Goal: Task Accomplishment & Management: Complete application form

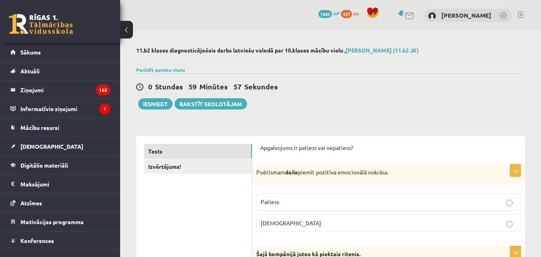
scroll to position [80, 0]
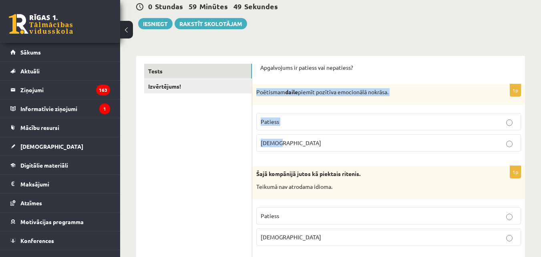
drag, startPoint x: 255, startPoint y: 93, endPoint x: 339, endPoint y: 142, distance: 97.3
click at [339, 142] on div "1p Poētismam daile piemīt pozītīva emocionālā nokrāsa. Patiess Aplams" at bounding box center [388, 121] width 273 height 74
copy div "Poētismam daile piemīt pozītīva emocionālā nokrāsa. Patiess Aplams"
click at [295, 116] on label "Patiess" at bounding box center [388, 121] width 265 height 17
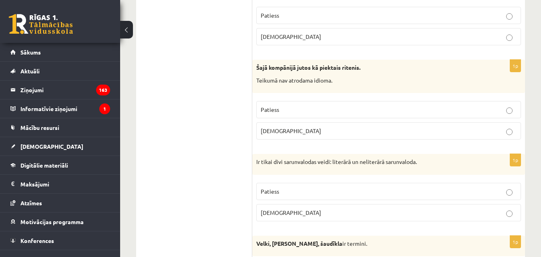
scroll to position [200, 0]
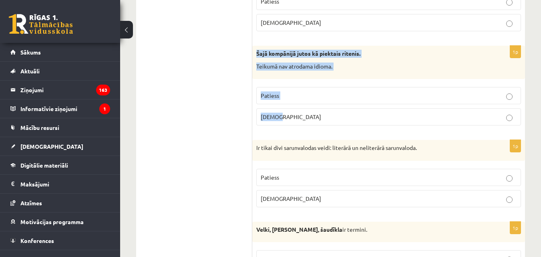
drag, startPoint x: 256, startPoint y: 54, endPoint x: 309, endPoint y: 111, distance: 77.9
click at [309, 111] on div "1p Šajā kompānijā jutos kā piektais ritenis. Teikumā nav atrodama idioma. Patie…" at bounding box center [388, 89] width 273 height 86
copy div "Šajā kompānijā jutos kā piektais ritenis. Teikumā nav atrodama idioma. Patiess …"
click at [296, 115] on p "Aplams" at bounding box center [389, 117] width 256 height 8
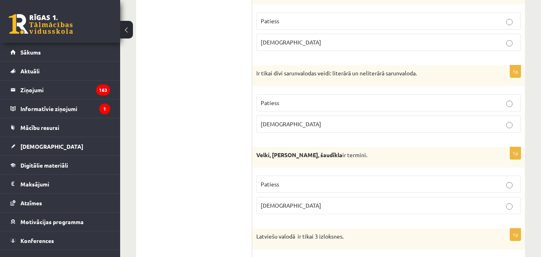
scroll to position [280, 0]
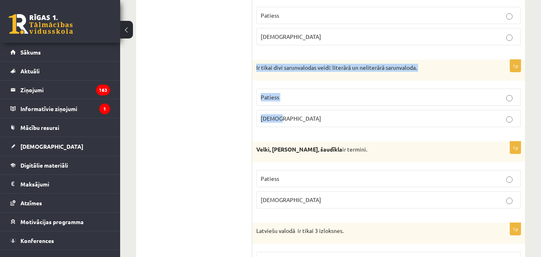
drag, startPoint x: 256, startPoint y: 67, endPoint x: 298, endPoint y: 121, distance: 68.8
click at [298, 121] on div "1p Ir tikai divi sarunvalodas veidi: literārā un neliterārā sarunvaloda. Paties…" at bounding box center [388, 97] width 273 height 74
copy div "Ir tikai divi sarunvalodas veidi: literārā un neliterārā sarunvaloda. Patiess A…"
click at [305, 100] on p "Patiess" at bounding box center [389, 97] width 256 height 8
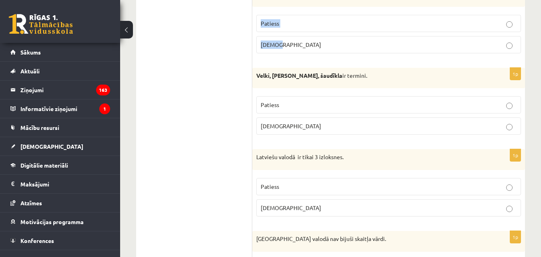
scroll to position [361, 0]
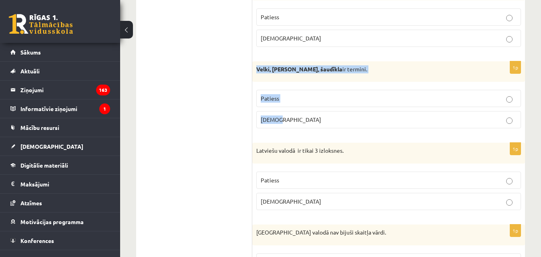
drag, startPoint x: 254, startPoint y: 68, endPoint x: 319, endPoint y: 125, distance: 86.8
click at [319, 125] on div "1p Velki, meti, šaudīkla ir termini. Patiess Aplams" at bounding box center [388, 98] width 273 height 74
copy div "Velki, meti, šaudīkla ir termini. Patiess Aplams"
click at [303, 99] on p "Patiess" at bounding box center [389, 98] width 256 height 8
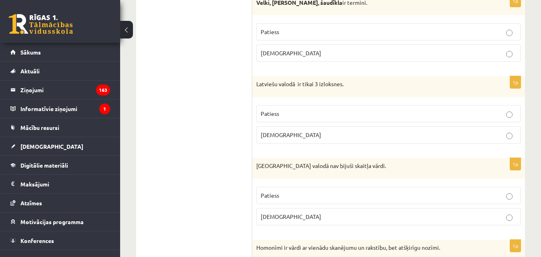
scroll to position [441, 0]
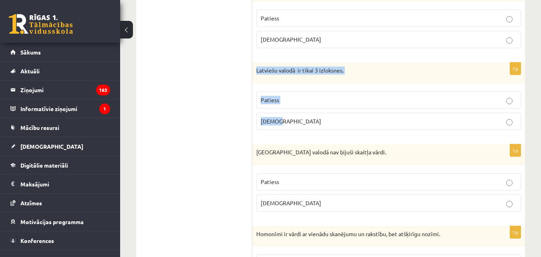
drag, startPoint x: 256, startPoint y: 71, endPoint x: 309, endPoint y: 118, distance: 71.5
click at [309, 118] on div "1p Latviešu valodā ir tikai 3 izloksnes. Patiess Aplams" at bounding box center [388, 99] width 273 height 74
copy div "Latviešu valodā ir tikai 3 izloksnes. Patiess Aplams"
click at [320, 104] on p "Patiess" at bounding box center [389, 100] width 256 height 8
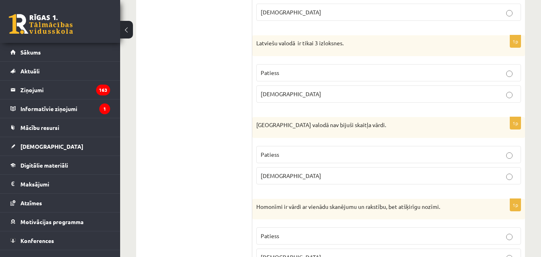
scroll to position [481, 0]
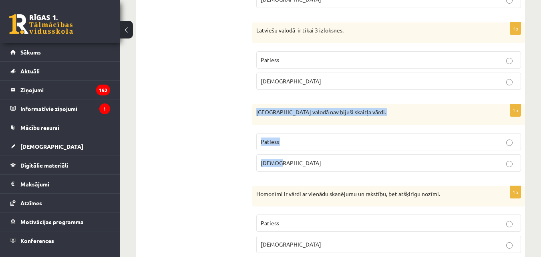
drag, startPoint x: 254, startPoint y: 113, endPoint x: 343, endPoint y: 170, distance: 105.9
click at [344, 171] on div "1p Pirmatnējā valodā nav bijuši skaitļa vārdi. Patiess Aplams" at bounding box center [388, 141] width 273 height 74
copy div "Pirmatnējā valodā nav bijuši skaitļa vārdi. Patiess Aplams"
click at [294, 136] on label "Patiess" at bounding box center [388, 141] width 265 height 17
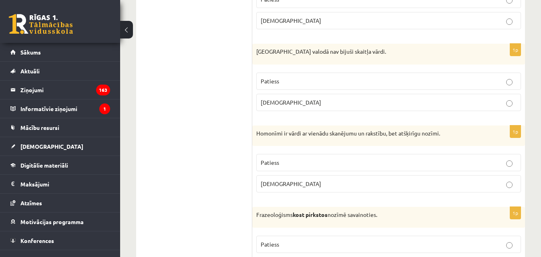
scroll to position [561, 0]
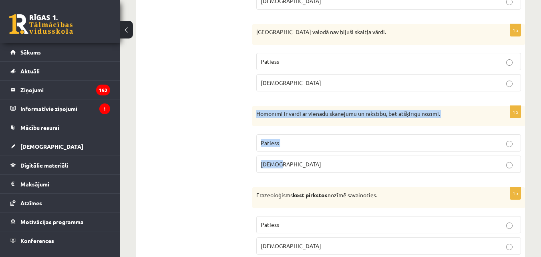
drag, startPoint x: 255, startPoint y: 115, endPoint x: 315, endPoint y: 159, distance: 74.4
click at [315, 159] on div "1p Homonīmi ir vārdi ar vienādu skanējumu un rakstību, bet atšķirīgu nozīmi. Pa…" at bounding box center [388, 143] width 273 height 74
copy div "Homonīmi ir vārdi ar vienādu skanējumu un rakstību, bet atšķirīgu nozīmi. Patie…"
click at [312, 153] on fieldset "Patiess Aplams" at bounding box center [388, 152] width 265 height 45
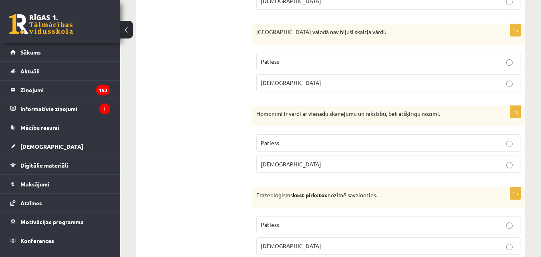
click at [306, 143] on p "Patiess" at bounding box center [389, 143] width 256 height 8
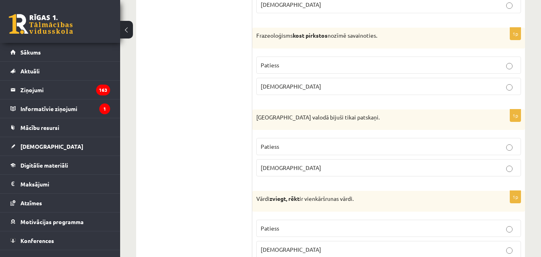
scroll to position [721, 0]
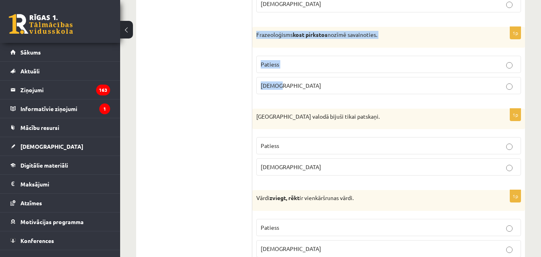
drag, startPoint x: 256, startPoint y: 32, endPoint x: 290, endPoint y: 83, distance: 61.0
click at [290, 83] on div "1p Frazeoloģisms kost pirkstos nozīmē savainoties. Patiess Aplams" at bounding box center [388, 64] width 273 height 74
copy div "Frazeoloģisms kost pirkstos nozīmē savainoties. Patiess Aplams"
click at [285, 85] on p "Aplams" at bounding box center [389, 85] width 256 height 8
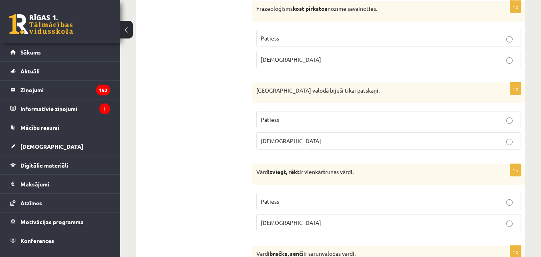
scroll to position [761, 0]
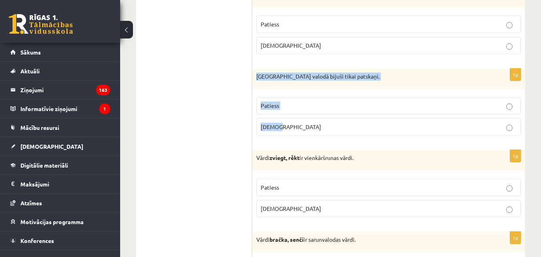
drag, startPoint x: 254, startPoint y: 79, endPoint x: 324, endPoint y: 130, distance: 86.2
click at [324, 130] on div "1p Pirmatnējā valodā bijuši tikai patskaņi. Patiess Aplams" at bounding box center [388, 105] width 273 height 74
copy div "Pirmatnējā valodā bijuši tikai patskaņi. Patiess Aplams"
click at [292, 129] on p "Aplams" at bounding box center [389, 127] width 256 height 8
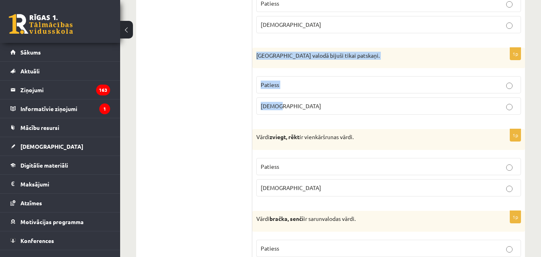
scroll to position [801, 0]
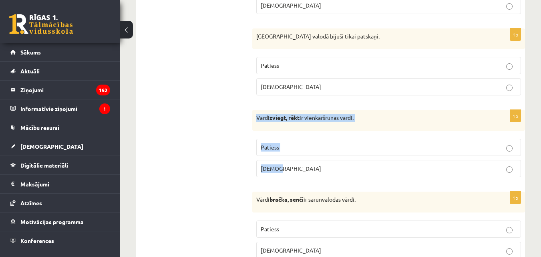
drag, startPoint x: 254, startPoint y: 116, endPoint x: 324, endPoint y: 165, distance: 85.4
click at [324, 165] on div "1p Vārdi zviegt, rēkt ir vienkāršrunas vārdi. Patiess Aplams" at bounding box center [388, 147] width 273 height 74
copy div "Vārdi zviegt, rēkt ir vienkāršrunas vārdi. Patiess Aplams"
click at [303, 164] on label "Aplams" at bounding box center [388, 168] width 265 height 17
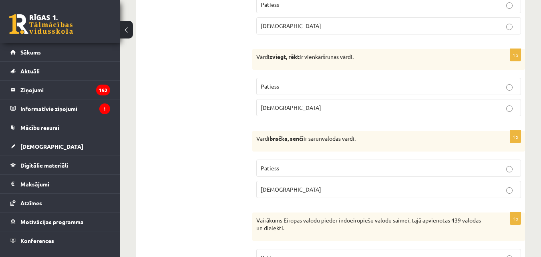
scroll to position [881, 0]
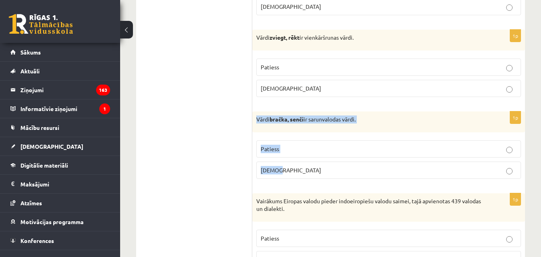
drag, startPoint x: 254, startPoint y: 118, endPoint x: 354, endPoint y: 173, distance: 114.0
click at [354, 173] on div "1p Vārdi bračka, senči ir sarunvalodas vārdi. Patiess Aplams" at bounding box center [388, 148] width 273 height 74
click at [301, 156] on label "Patiess" at bounding box center [388, 148] width 265 height 17
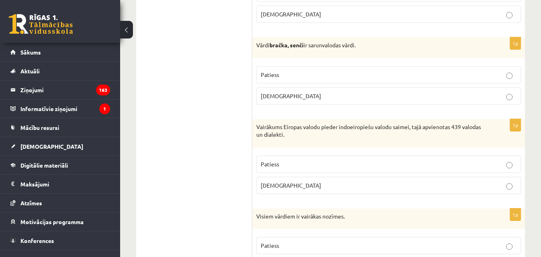
scroll to position [961, 0]
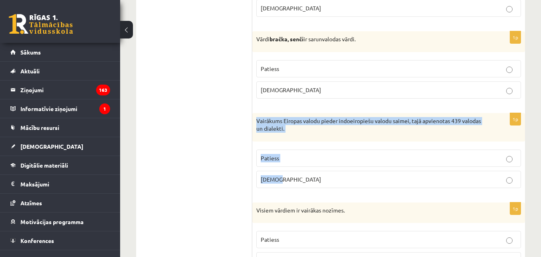
drag, startPoint x: 255, startPoint y: 121, endPoint x: 311, endPoint y: 176, distance: 78.5
click at [311, 176] on div "1p Vairākums Eiropas valodu pieder indoeiropiešu valodu saimei, tajā apvienotas…" at bounding box center [388, 153] width 273 height 81
click at [365, 157] on p "Patiess" at bounding box center [389, 158] width 256 height 8
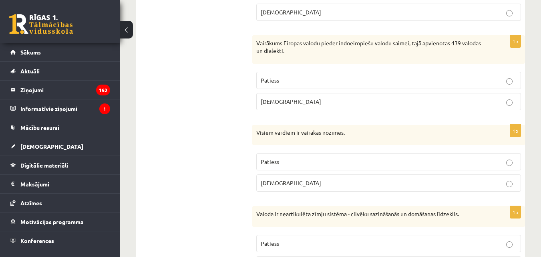
scroll to position [1041, 0]
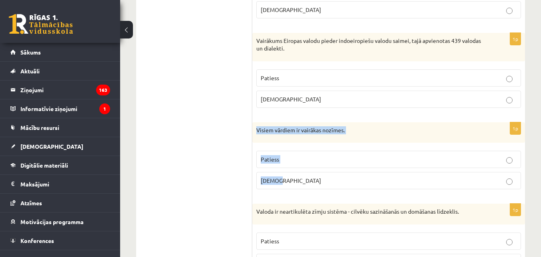
drag, startPoint x: 256, startPoint y: 127, endPoint x: 339, endPoint y: 179, distance: 97.7
click at [339, 179] on div "1p Visiem vārdiem ir vairākas nozīmes. Patiess Aplams" at bounding box center [388, 159] width 273 height 74
click at [308, 177] on p "Aplams" at bounding box center [389, 180] width 256 height 8
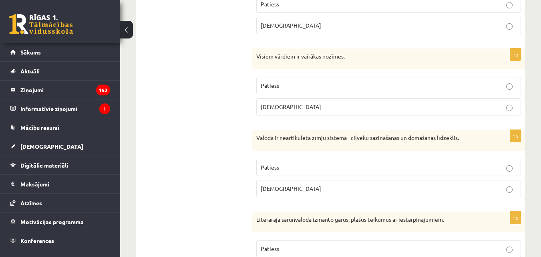
scroll to position [1162, 0]
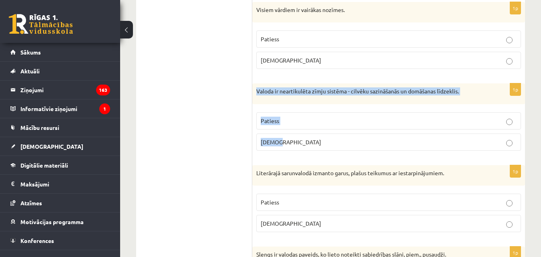
drag, startPoint x: 254, startPoint y: 90, endPoint x: 331, endPoint y: 157, distance: 101.4
click at [331, 157] on div "1p Valoda ir neartikulēta zīmju sistēma - cilvēku sazināšanās un domāšanas līdz…" at bounding box center [388, 120] width 273 height 74
click at [322, 149] on label "Aplams" at bounding box center [388, 141] width 265 height 17
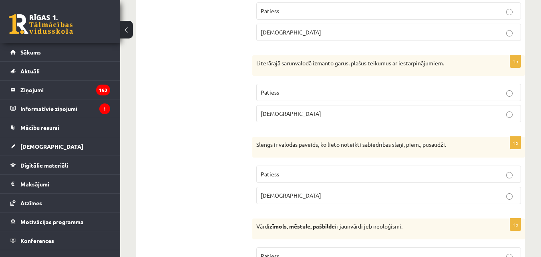
scroll to position [1282, 0]
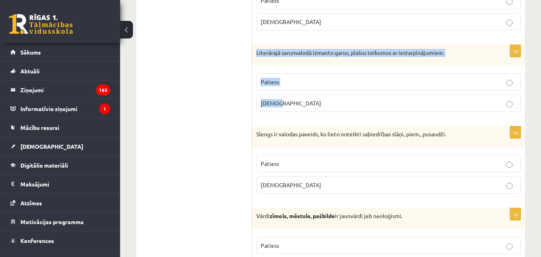
drag, startPoint x: 255, startPoint y: 52, endPoint x: 308, endPoint y: 99, distance: 71.0
click at [308, 99] on div "1p Literārajā sarunvalodā izmanto garus, plašus teikumus ar iestarpinājumiem. P…" at bounding box center [388, 82] width 273 height 74
click at [293, 105] on p "Aplams" at bounding box center [389, 103] width 256 height 8
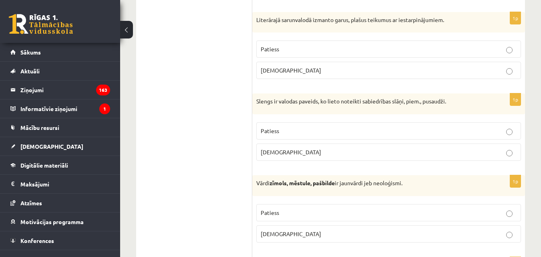
scroll to position [1362, 0]
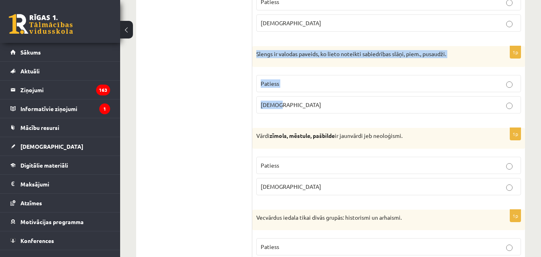
drag, startPoint x: 271, startPoint y: 62, endPoint x: 304, endPoint y: 98, distance: 48.7
click at [304, 98] on div "1p Slengs ir valodas paveids, ko lieto noteikti sabiedrības slāņi, piem., pusau…" at bounding box center [388, 83] width 273 height 74
click at [304, 88] on p "Patiess" at bounding box center [389, 83] width 256 height 8
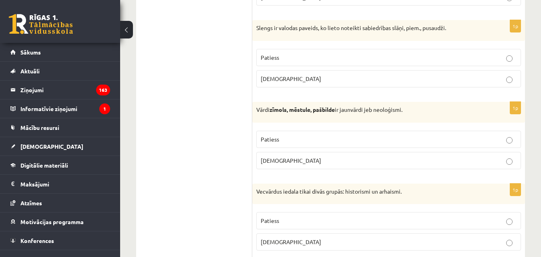
scroll to position [1402, 0]
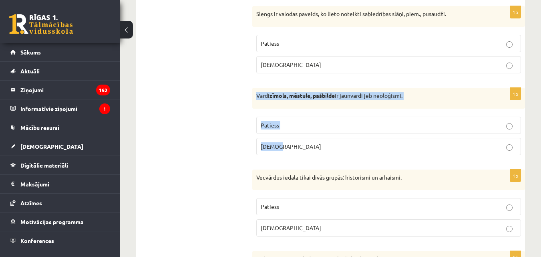
drag, startPoint x: 253, startPoint y: 94, endPoint x: 320, endPoint y: 152, distance: 89.2
click at [320, 152] on div "1p Vārdi zīmols, mēstule, pašbilde ir jaunvārdi jeb neoloģismi. Patiess Aplams" at bounding box center [388, 125] width 273 height 74
click at [299, 126] on p "Patiess" at bounding box center [389, 125] width 256 height 8
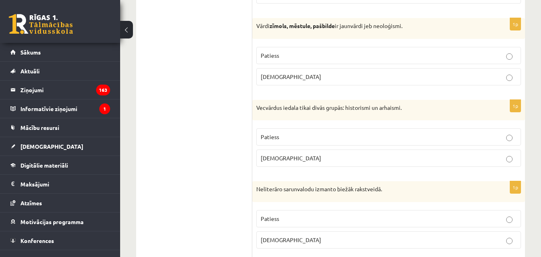
scroll to position [1482, 0]
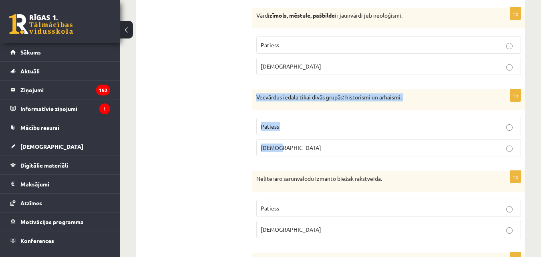
drag, startPoint x: 254, startPoint y: 95, endPoint x: 323, endPoint y: 143, distance: 83.9
click at [323, 143] on div "1p Vecvārdus iedala tikai divās grupās: historismi un arhaismi. Patiess Aplams" at bounding box center [388, 126] width 273 height 74
click at [301, 153] on label "Aplams" at bounding box center [388, 147] width 265 height 17
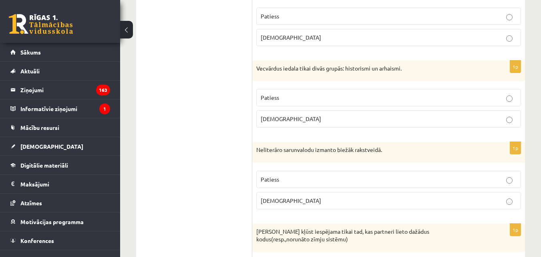
scroll to position [1602, 0]
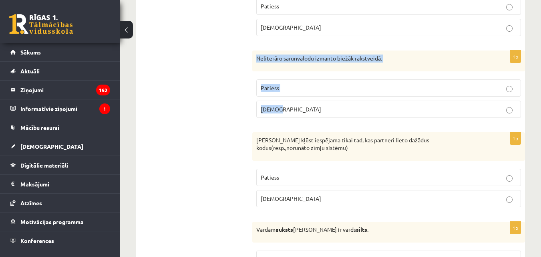
drag, startPoint x: 254, startPoint y: 58, endPoint x: 310, endPoint y: 113, distance: 78.8
click at [310, 113] on div "1p Neliterāro sarunvalodu izmanto biežāk rakstveidā. Patiess Aplams" at bounding box center [388, 87] width 273 height 74
click at [322, 106] on p "Aplams" at bounding box center [389, 109] width 256 height 8
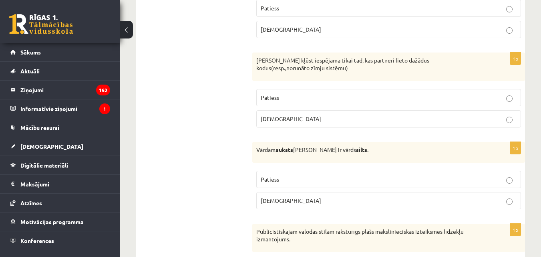
scroll to position [1682, 0]
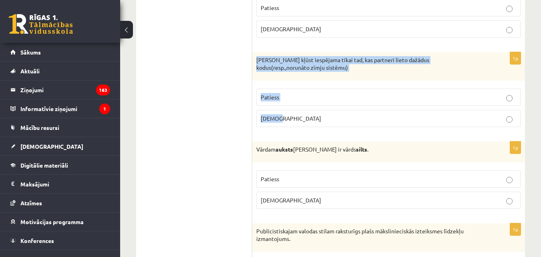
drag, startPoint x: 254, startPoint y: 59, endPoint x: 300, endPoint y: 120, distance: 76.1
click at [300, 120] on div "1p Saziņa kļūst iespējama tikai tad, kas partneri lieto dažādus kodus(resp.,nor…" at bounding box center [388, 92] width 273 height 81
click at [295, 120] on p "Aplams" at bounding box center [389, 118] width 256 height 8
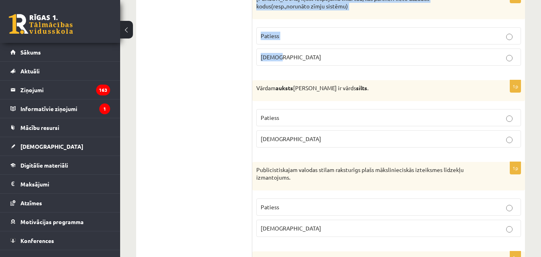
scroll to position [1763, 0]
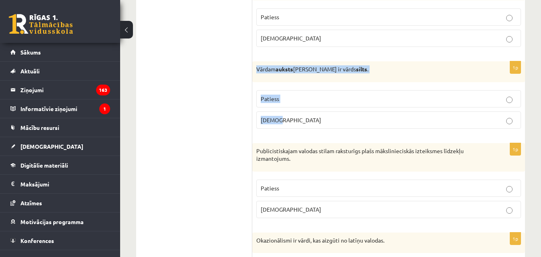
drag, startPoint x: 256, startPoint y: 68, endPoint x: 322, endPoint y: 116, distance: 80.8
click at [322, 116] on div "1p Vārdam auksts antonīms ir vārds silts . Patiess Aplams" at bounding box center [388, 98] width 273 height 74
click at [311, 99] on p "Patiess" at bounding box center [389, 99] width 256 height 8
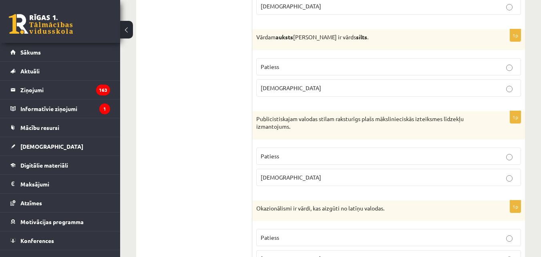
scroll to position [1843, 0]
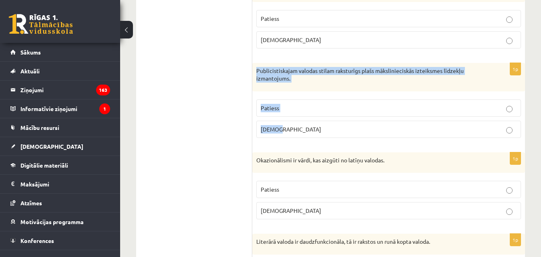
drag, startPoint x: 255, startPoint y: 72, endPoint x: 317, endPoint y: 125, distance: 82.1
click at [317, 125] on div "1p Publicistiskajam valodas stilam raksturīgs plašs mākslinieciskās izteiksmes …" at bounding box center [388, 103] width 273 height 81
click at [312, 112] on p "Patiess" at bounding box center [389, 108] width 256 height 8
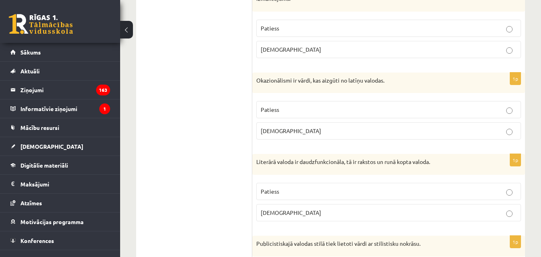
scroll to position [1923, 0]
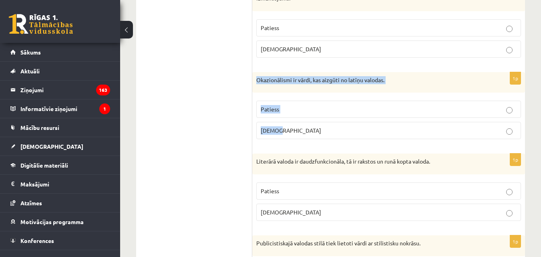
drag, startPoint x: 254, startPoint y: 80, endPoint x: 317, endPoint y: 141, distance: 87.5
click at [317, 141] on div "1p Okazionālismi ir vārdi, kas aizgūti no latīņu valodas. Patiess Aplams" at bounding box center [388, 109] width 273 height 74
click at [299, 128] on p "Aplams" at bounding box center [389, 130] width 256 height 8
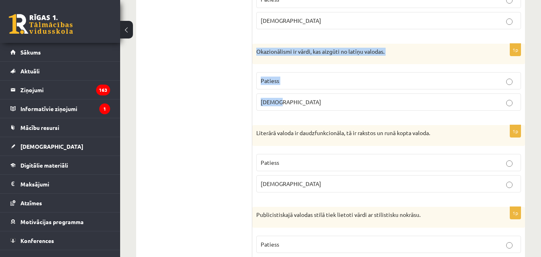
scroll to position [1963, 0]
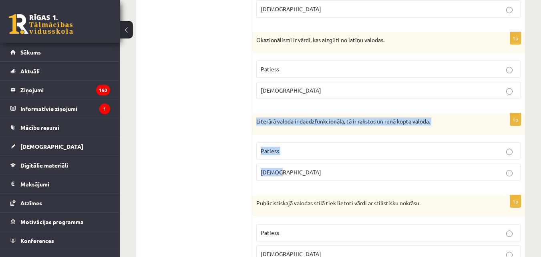
drag, startPoint x: 254, startPoint y: 122, endPoint x: 305, endPoint y: 171, distance: 71.4
click at [305, 171] on div "1p Literārā valoda ir daudzfunkcionāla, tā ir rakstos un runā kopta valoda. Pat…" at bounding box center [388, 150] width 273 height 74
click at [324, 171] on p "Aplams" at bounding box center [389, 172] width 256 height 8
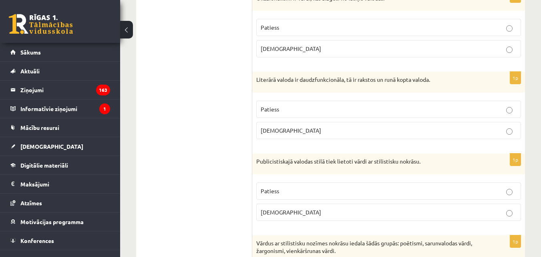
scroll to position [2043, 0]
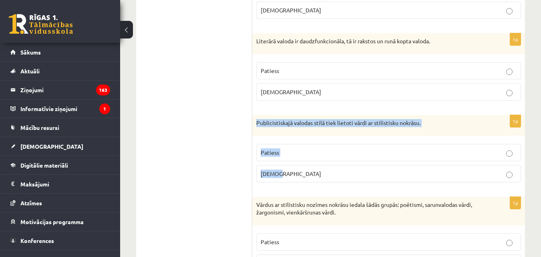
drag, startPoint x: 256, startPoint y: 122, endPoint x: 298, endPoint y: 171, distance: 65.1
click at [298, 171] on div "1p Publicistiskajā valodas stilā tiek lietoti vārdi ar stilistisku nokrāsu. Pat…" at bounding box center [388, 152] width 273 height 74
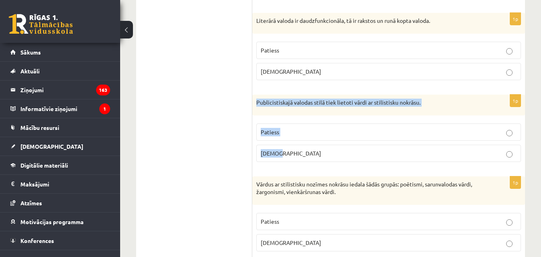
scroll to position [2083, 0]
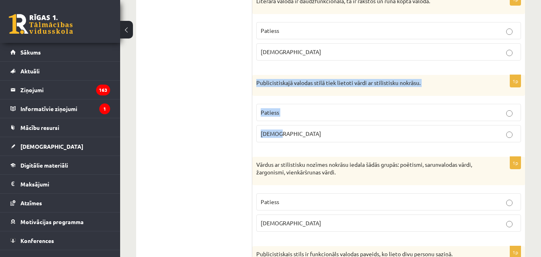
click at [311, 115] on p "Patiess" at bounding box center [389, 112] width 256 height 8
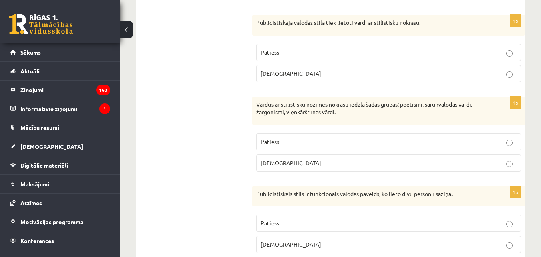
scroll to position [2163, 0]
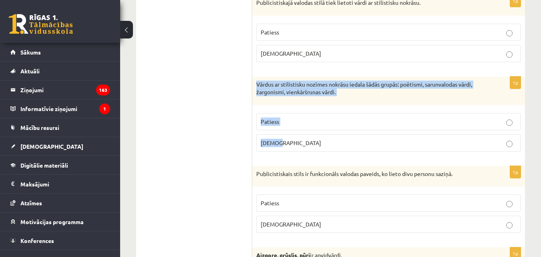
drag, startPoint x: 254, startPoint y: 84, endPoint x: 327, endPoint y: 141, distance: 92.7
click at [327, 141] on div "1p Vārdus ar stilistisku nozīmes nokrāsu iedala šādās grupās: poētismi, sarunva…" at bounding box center [388, 117] width 273 height 81
click at [321, 125] on p "Patiess" at bounding box center [389, 121] width 256 height 8
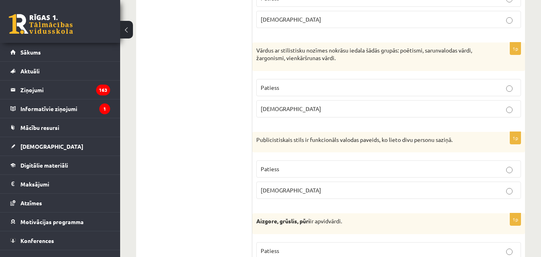
scroll to position [2243, 0]
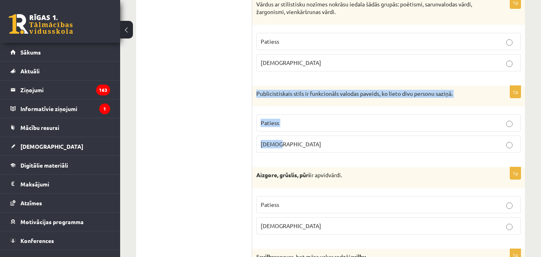
drag, startPoint x: 254, startPoint y: 91, endPoint x: 301, endPoint y: 144, distance: 70.7
click at [300, 143] on div "1p Publicistiskais stils ir funkcionāls valodas paveids, ko lieto divu personu …" at bounding box center [388, 123] width 273 height 74
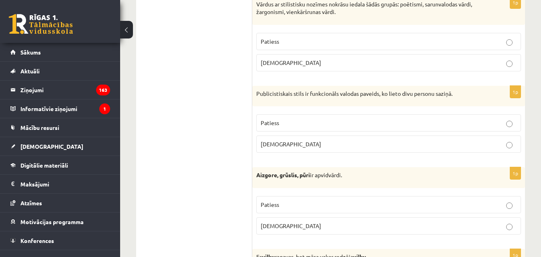
click at [297, 57] on label "Aplams" at bounding box center [388, 62] width 265 height 17
click at [257, 93] on p "Publicistiskais stils ir funkcionāls valodas paveids, ko lieto divu personu saz…" at bounding box center [368, 94] width 225 height 8
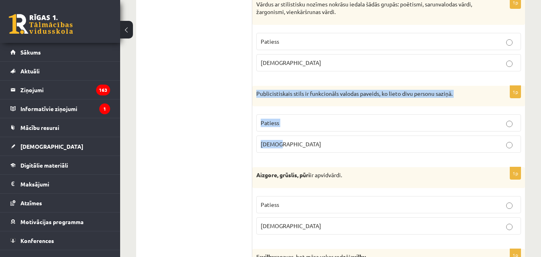
drag, startPoint x: 256, startPoint y: 95, endPoint x: 298, endPoint y: 135, distance: 58.6
click at [298, 135] on div "1p Publicistiskais stils ir funkcionāls valodas paveids, ko lieto divu personu …" at bounding box center [388, 123] width 273 height 74
click at [322, 144] on p "Aplams" at bounding box center [389, 144] width 256 height 8
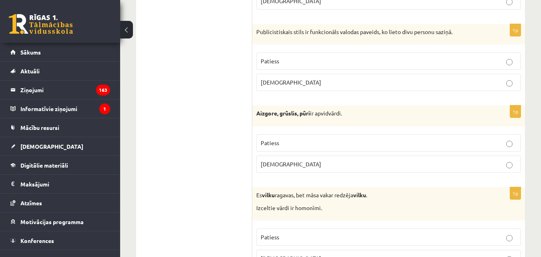
scroll to position [2323, 0]
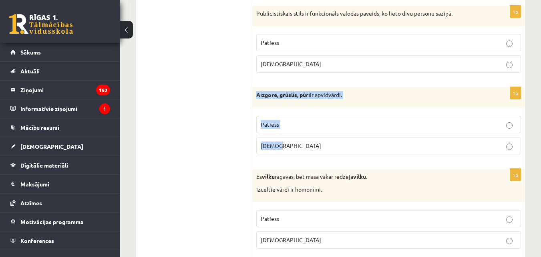
drag, startPoint x: 273, startPoint y: 99, endPoint x: 292, endPoint y: 154, distance: 58.3
click at [292, 154] on div "1p Aizgore, grūslis, pūri ir apvidvārdi. Patiess Aplams" at bounding box center [388, 124] width 273 height 74
click at [298, 140] on label "Aplams" at bounding box center [388, 145] width 265 height 17
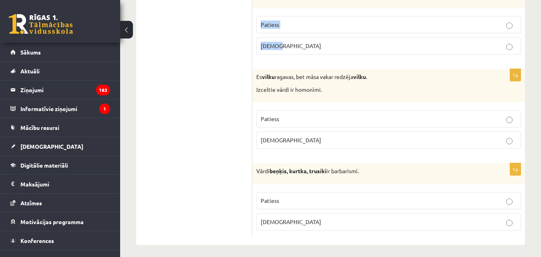
scroll to position [2427, 0]
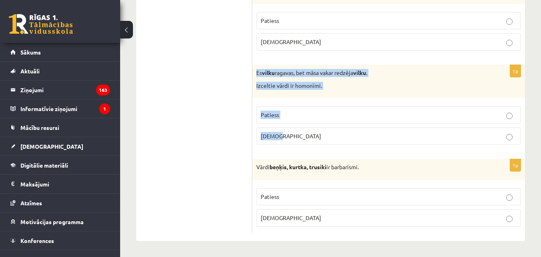
drag, startPoint x: 254, startPoint y: 70, endPoint x: 298, endPoint y: 136, distance: 79.2
click at [298, 136] on div "1p Es vilku ragavas, bet māsa vakar redzēja vilku . Izceltie vārdi ir homonīmi.…" at bounding box center [388, 108] width 273 height 86
click at [289, 120] on label "Patiess" at bounding box center [388, 114] width 265 height 17
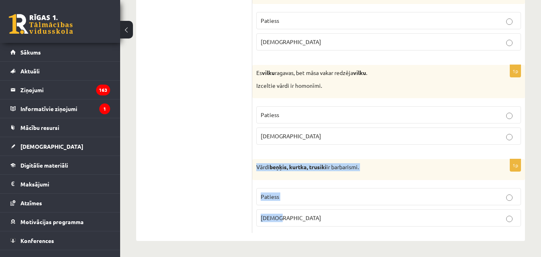
drag, startPoint x: 255, startPoint y: 165, endPoint x: 334, endPoint y: 230, distance: 101.6
click at [334, 230] on div "1p Vārdi beņķis, kurtka, trusiki ir barbarismi. Patiess Aplams" at bounding box center [388, 196] width 273 height 74
click at [306, 200] on p "Patiess" at bounding box center [389, 196] width 256 height 8
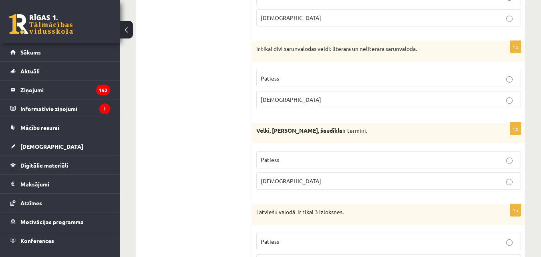
scroll to position [75, 0]
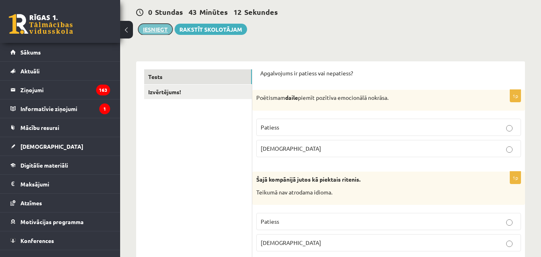
click at [157, 34] on button "Iesniegt" at bounding box center [155, 29] width 34 height 11
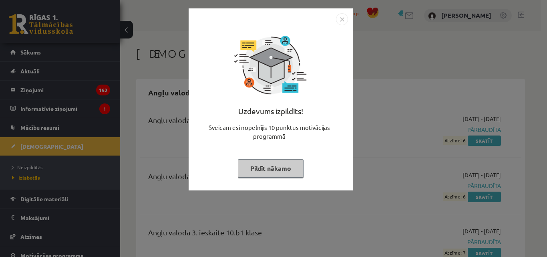
click at [340, 17] on img "Close" at bounding box center [342, 19] width 12 height 12
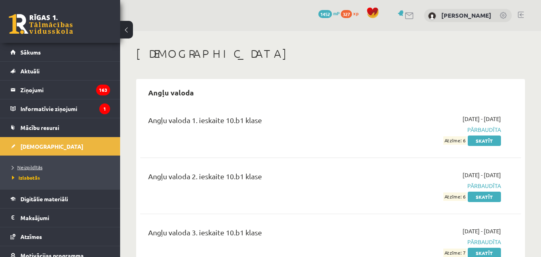
click at [35, 168] on span "Neizpildītās" at bounding box center [27, 167] width 30 height 6
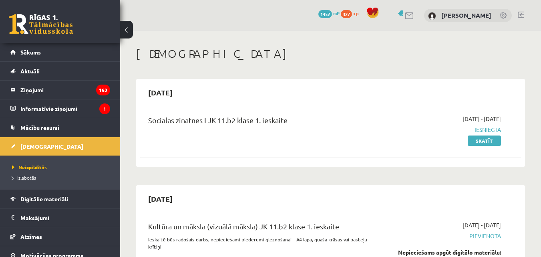
click at [273, 142] on div "Sociālās zinātnes I JK 11.b2 klase 1. ieskaite" at bounding box center [263, 130] width 243 height 30
click at [52, 59] on link "Sākums" at bounding box center [60, 52] width 100 height 18
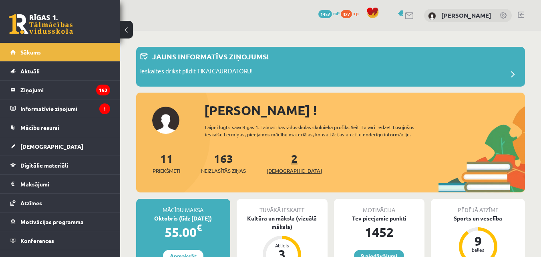
click at [282, 167] on span "[DEMOGRAPHIC_DATA]" at bounding box center [294, 171] width 55 height 8
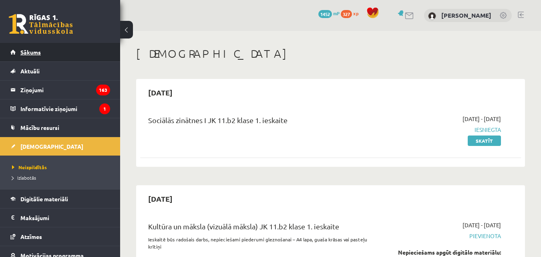
click at [71, 52] on link "Sākums" at bounding box center [60, 52] width 100 height 18
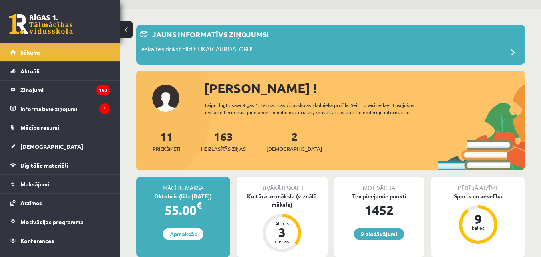
scroll to position [40, 0]
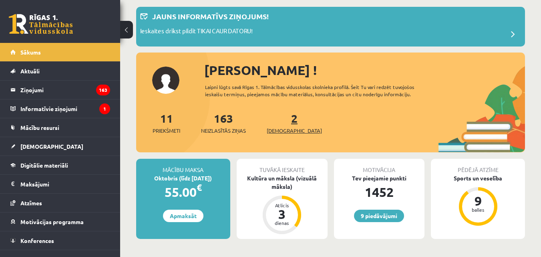
click at [281, 128] on span "[DEMOGRAPHIC_DATA]" at bounding box center [294, 131] width 55 height 8
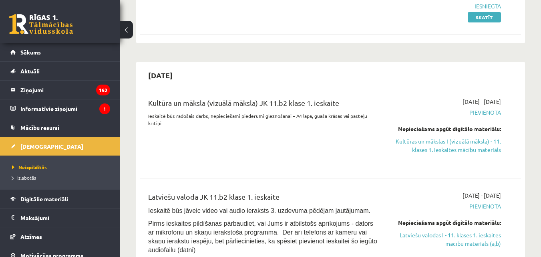
scroll to position [120, 0]
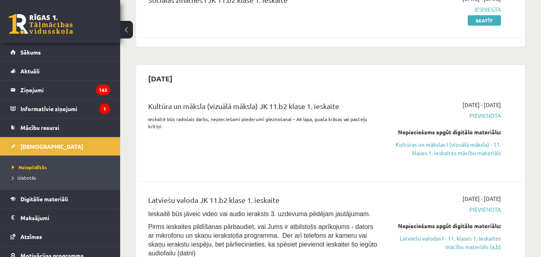
click at [464, 157] on div "[DATE] - [DATE] [GEOGRAPHIC_DATA] Nepieciešams apgūt digitālo materiālu: Kultūr…" at bounding box center [446, 135] width 122 height 68
click at [459, 153] on link "Kultūras un mākslas I (vizuālā māksla) - 11. klases 1. ieskaites mācību materiā…" at bounding box center [446, 148] width 110 height 17
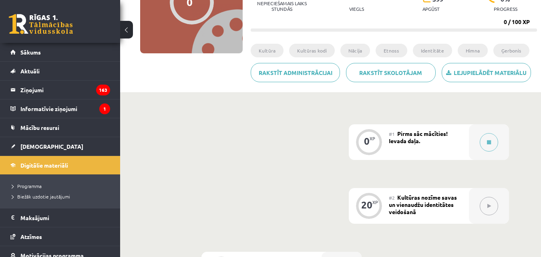
scroll to position [120, 0]
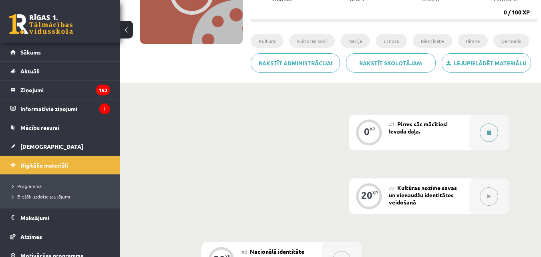
click at [490, 133] on icon at bounding box center [489, 132] width 4 height 5
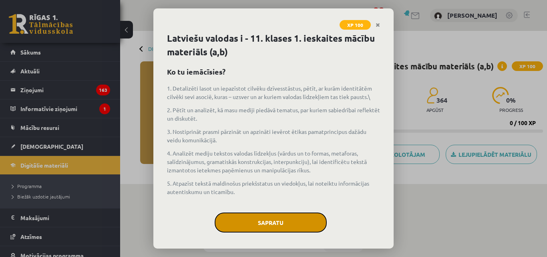
click at [260, 220] on button "Sapratu" at bounding box center [271, 222] width 112 height 20
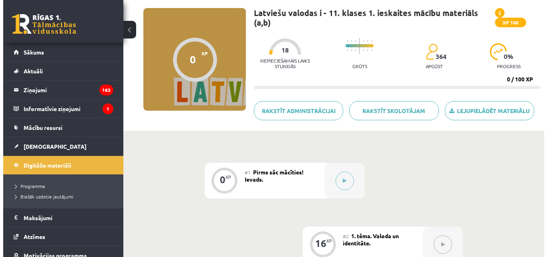
scroll to position [120, 0]
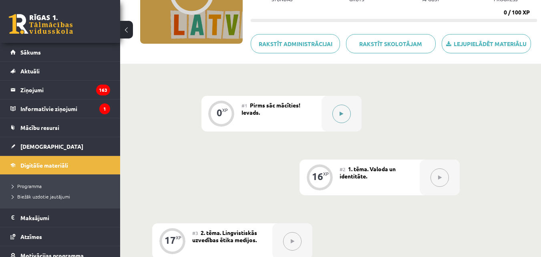
click at [336, 111] on button at bounding box center [341, 114] width 18 height 18
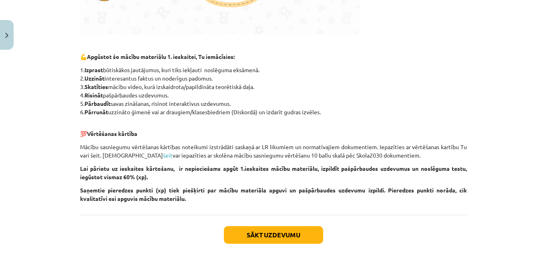
scroll to position [390, 0]
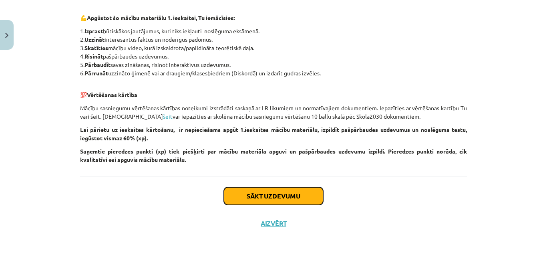
click at [254, 202] on button "Sākt uzdevumu" at bounding box center [273, 196] width 99 height 18
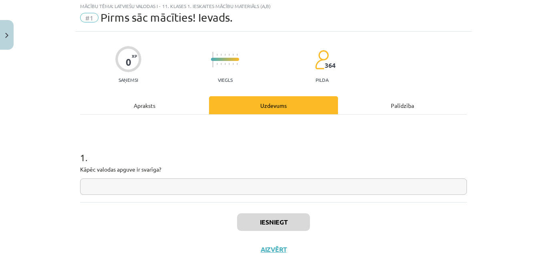
scroll to position [20, 0]
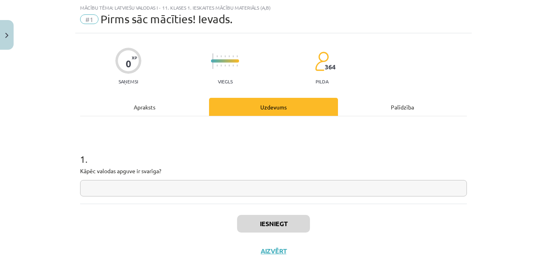
click at [205, 191] on input "text" at bounding box center [273, 188] width 387 height 16
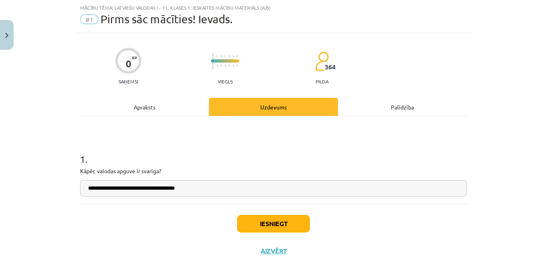
type input "**********"
click at [247, 224] on button "Iesniegt" at bounding box center [273, 224] width 73 height 18
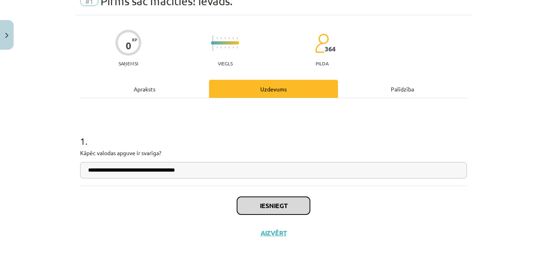
scroll to position [48, 0]
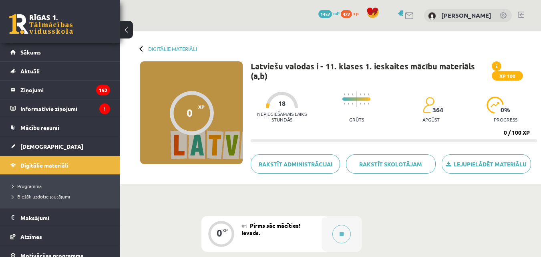
drag, startPoint x: 0, startPoint y: 0, endPoint x: 451, endPoint y: 221, distance: 501.8
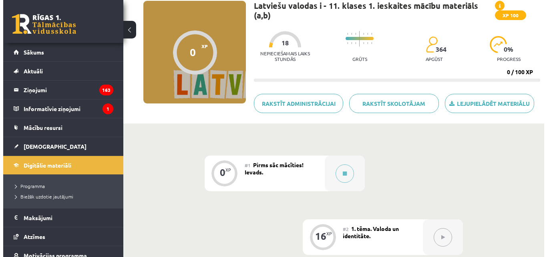
scroll to position [80, 0]
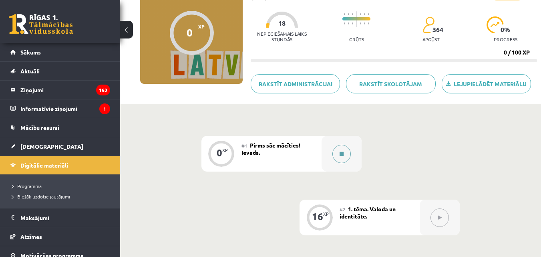
click at [340, 156] on button at bounding box center [341, 154] width 18 height 18
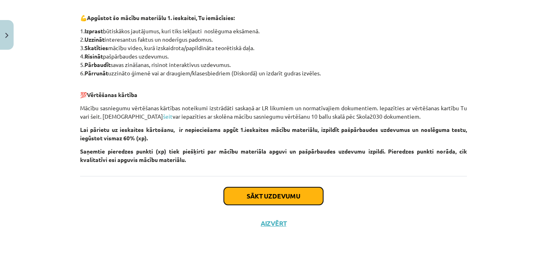
click at [261, 191] on button "Sākt uzdevumu" at bounding box center [273, 196] width 99 height 18
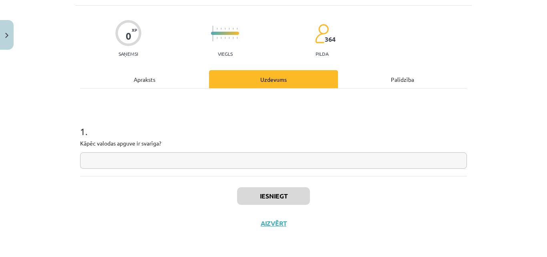
scroll to position [20, 0]
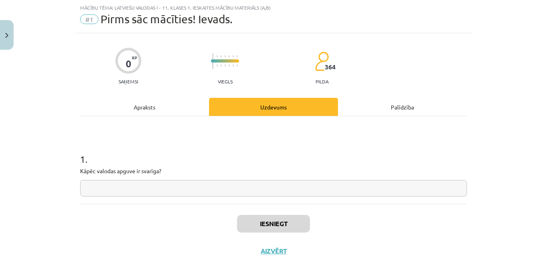
click at [229, 181] on input "text" at bounding box center [273, 188] width 387 height 16
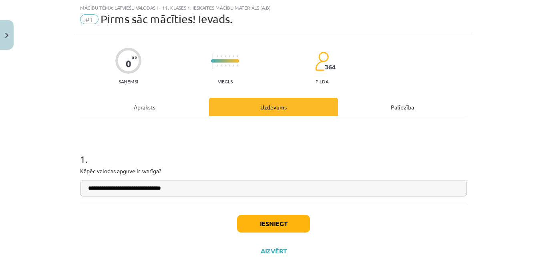
type input "**********"
click at [273, 234] on div "Iesniegt Aizvērt" at bounding box center [273, 231] width 387 height 56
click at [266, 225] on button "Iesniegt" at bounding box center [273, 224] width 73 height 18
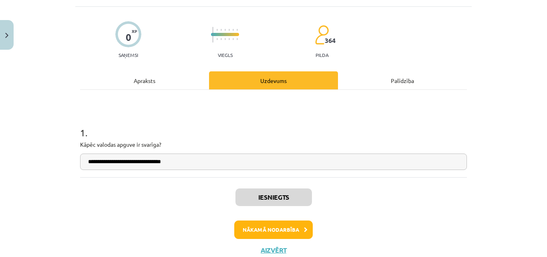
scroll to position [60, 0]
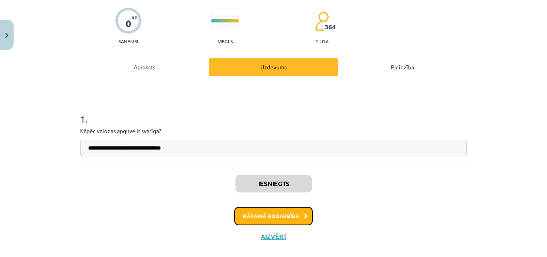
click at [286, 216] on button "Nākamā nodarbība" at bounding box center [273, 216] width 79 height 18
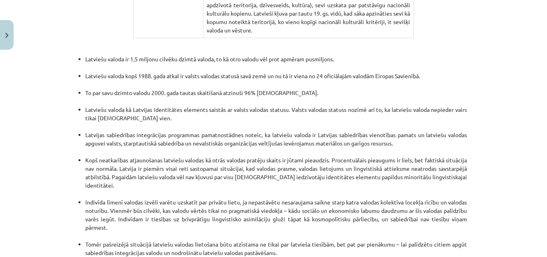
scroll to position [1723, 0]
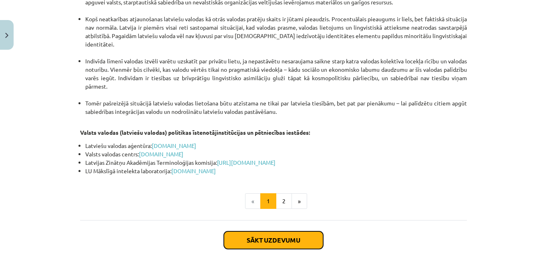
click at [245, 231] on button "Sākt uzdevumu" at bounding box center [273, 240] width 99 height 18
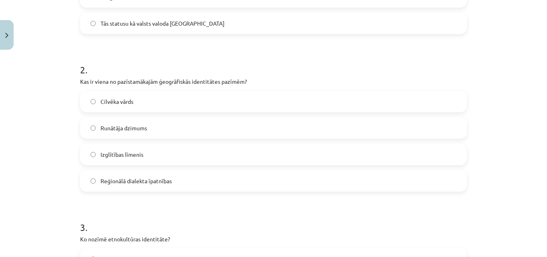
scroll to position [147, 0]
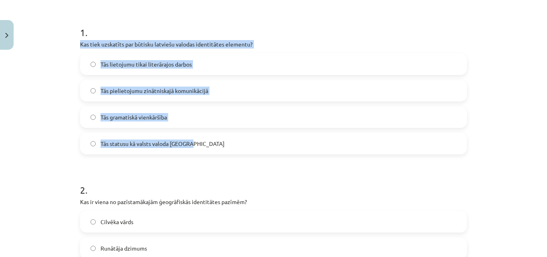
drag, startPoint x: 69, startPoint y: 40, endPoint x: 208, endPoint y: 136, distance: 169.3
click at [208, 136] on div "Mācību tēma: Latviešu valodas i - 11. klases 1. ieskaites mācību materiāls (a,b…" at bounding box center [273, 128] width 547 height 257
copy div "Kas tiek uzskatīts par būtisku latviešu valodas identitātes elementu? Tās lieto…"
click at [211, 141] on label "Tās statusu kā valsts valoda Latvijā" at bounding box center [273, 143] width 385 height 20
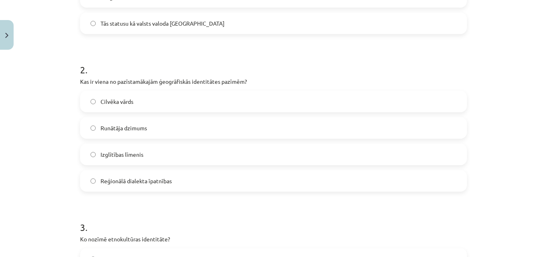
scroll to position [307, 0]
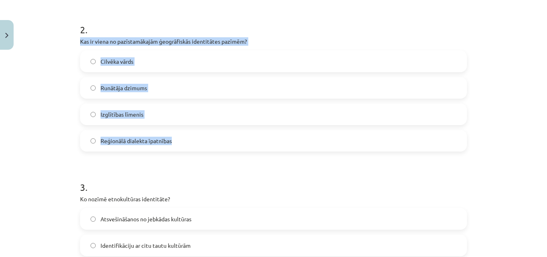
drag, startPoint x: 70, startPoint y: 40, endPoint x: 230, endPoint y: 131, distance: 184.2
click at [230, 131] on div "Mācību tēma: Latviešu valodas i - 11. klases 1. ieskaites mācību materiāls (a,b…" at bounding box center [273, 128] width 547 height 257
copy div "Kas ir viena no pazīstamākajām ģeogrāfiskās identitātes pazīmēm? Cilvēka vārds …"
click at [194, 139] on label "Reģionālā dialekta īpatnības" at bounding box center [273, 141] width 385 height 20
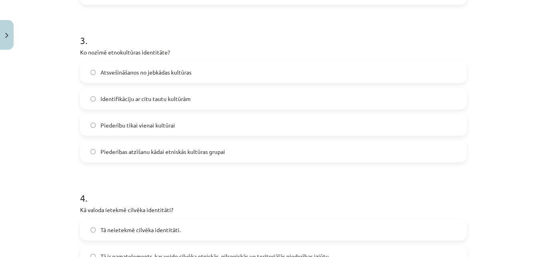
scroll to position [467, 0]
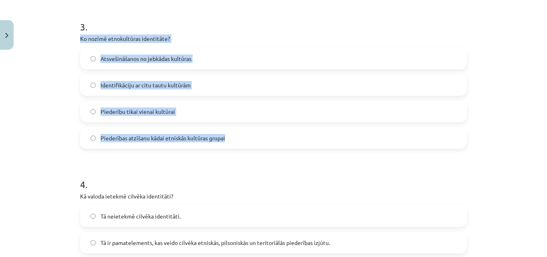
drag, startPoint x: 77, startPoint y: 38, endPoint x: 254, endPoint y: 131, distance: 200.1
click at [255, 131] on div "Mācību tēma: Latviešu valodas i - 11. klases 1. ieskaites mācību materiāls (a,b…" at bounding box center [273, 128] width 547 height 257
copy div "Ko nozīmē etnokultūras identitāte? Atsvešināšanos no jebkādas kultūras Identifi…"
click at [207, 105] on label "Piederību tikai vienai kultūrai" at bounding box center [273, 111] width 385 height 20
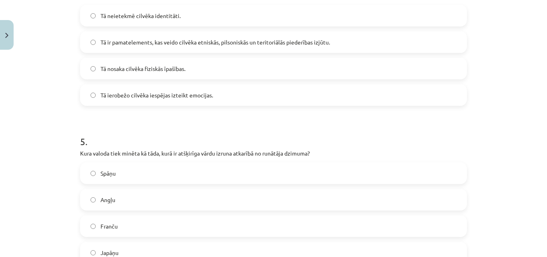
scroll to position [627, 0]
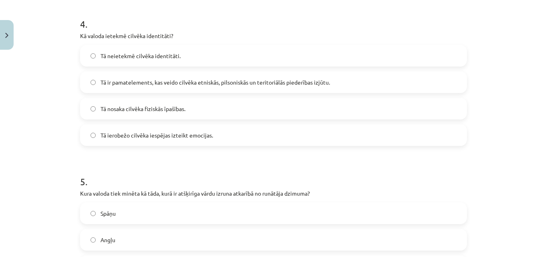
drag, startPoint x: 71, startPoint y: 30, endPoint x: 284, endPoint y: 126, distance: 233.1
click at [284, 126] on div "Mācību tēma: Latviešu valodas i - 11. klases 1. ieskaites mācību materiāls (a,b…" at bounding box center [273, 128] width 547 height 257
copy div "Kā valoda ietekmē cilvēka identitāti? Tā neietekmē cilvēka identitāti. Tā ir pa…"
click at [191, 82] on span "Tā ir pamatelements, kas veido cilvēka etniskās, pilsoniskās un teritoriālās pi…" at bounding box center [216, 82] width 230 height 8
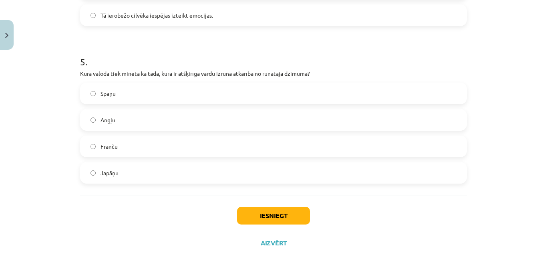
scroll to position [747, 0]
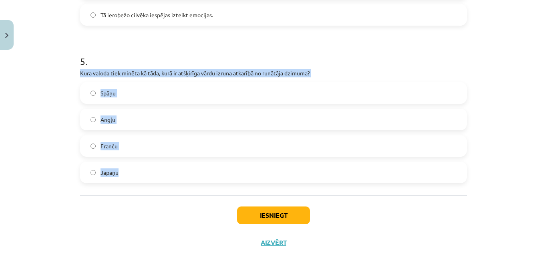
drag, startPoint x: 74, startPoint y: 72, endPoint x: 183, endPoint y: 168, distance: 145.3
copy div "Kura valoda tiek minēta kā tāda, kurā ir atšķirīga vārdu izruna atkarībā no run…"
click at [149, 168] on label "Japāņu" at bounding box center [273, 172] width 385 height 20
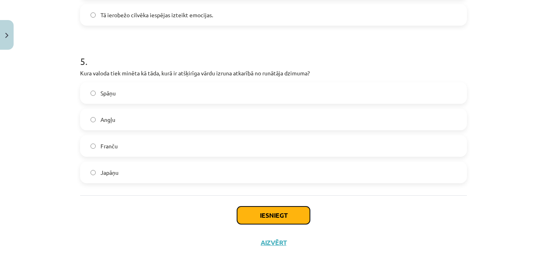
click at [246, 213] on button "Iesniegt" at bounding box center [273, 215] width 73 height 18
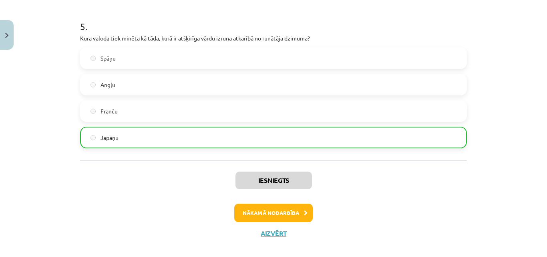
scroll to position [788, 0]
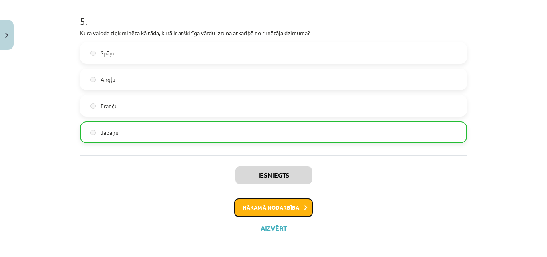
click at [260, 213] on button "Nākamā nodarbība" at bounding box center [273, 207] width 79 height 18
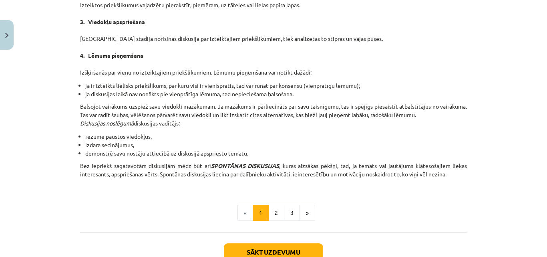
scroll to position [762, 0]
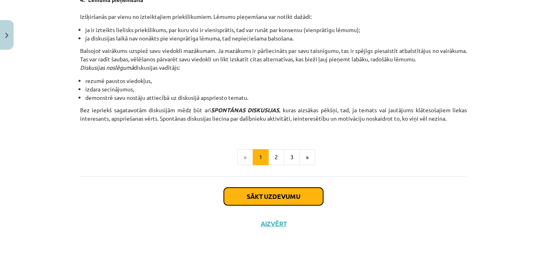
click at [258, 201] on button "Sākt uzdevumu" at bounding box center [273, 196] width 99 height 18
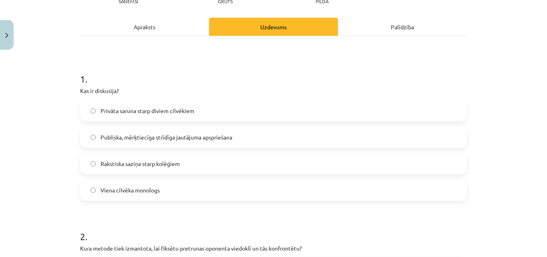
scroll to position [140, 0]
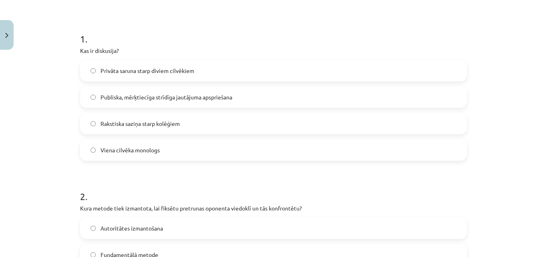
click at [165, 101] on span "Publiska, mērķtiecīga strīdīga jautājuma apspriešana" at bounding box center [167, 97] width 132 height 8
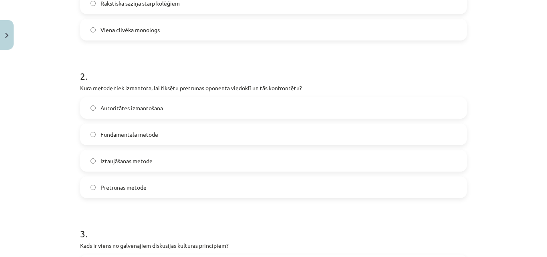
scroll to position [300, 0]
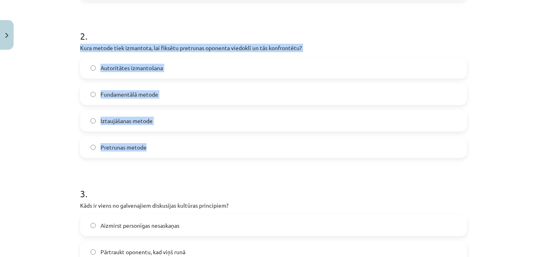
drag, startPoint x: 103, startPoint y: 53, endPoint x: 199, endPoint y: 141, distance: 130.7
click at [199, 141] on div "Mācību tēma: Latviešu valodas i - 11. klases 1. ieskaites mācību materiāls (a,b…" at bounding box center [273, 128] width 547 height 257
copy div "Kura metode tiek izmantota, lai fiksētu pretrunas oponenta viedoklī un tās konf…"
click at [170, 140] on label "Pretrunas metode" at bounding box center [273, 147] width 385 height 20
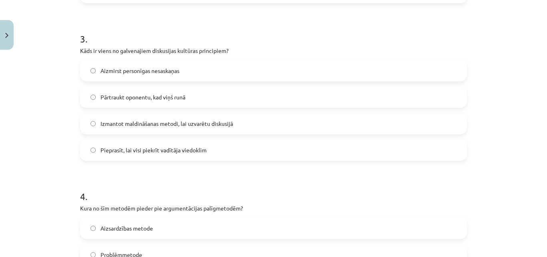
scroll to position [461, 0]
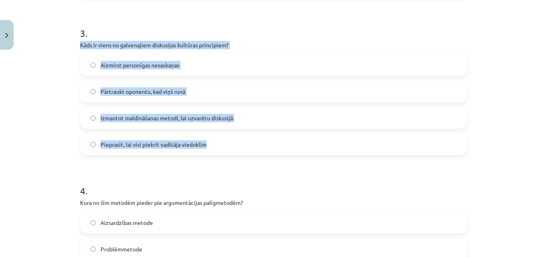
drag, startPoint x: 71, startPoint y: 42, endPoint x: 266, endPoint y: 137, distance: 217.7
click at [266, 137] on div "Mācību tēma: Latviešu valodas i - 11. klases 1. ieskaites mācību materiāls (a,b…" at bounding box center [273, 128] width 547 height 257
copy div "Kāds ir viens no galvenajiem diskusijas kultūras principiem? Aizmirst personīga…"
click at [93, 74] on label "Aizmirst personīgas nesaskaņas" at bounding box center [273, 65] width 385 height 20
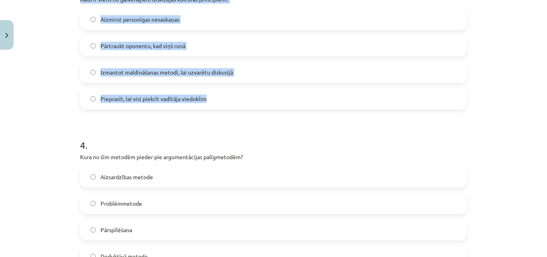
scroll to position [581, 0]
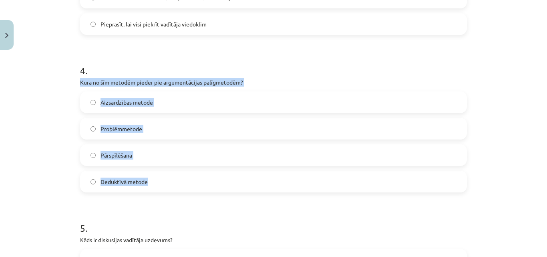
drag, startPoint x: 71, startPoint y: 83, endPoint x: 176, endPoint y: 169, distance: 136.0
click at [176, 169] on div "Mācību tēma: Latviešu valodas i - 11. klases 1. ieskaites mācību materiāls (a,b…" at bounding box center [273, 128] width 547 height 257
copy div "Kura no šīm metodēm pieder pie argumentācijas palīgmetodēm? Aizsardzības metode…"
click at [145, 152] on label "Pārspīlēšana" at bounding box center [273, 155] width 385 height 20
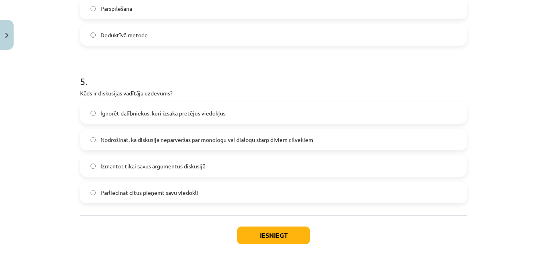
scroll to position [741, 0]
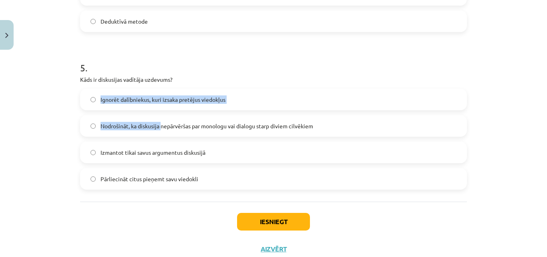
drag, startPoint x: 127, startPoint y: 95, endPoint x: 100, endPoint y: 87, distance: 27.9
click at [140, 102] on div "5 . Kāds ir diskusijas vadītāja uzdevums? Ignorēt dalībniekus, kuri izsaka pret…" at bounding box center [273, 118] width 387 height 141
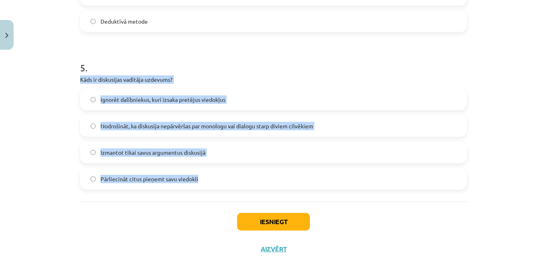
drag, startPoint x: 71, startPoint y: 77, endPoint x: 216, endPoint y: 174, distance: 174.6
click at [216, 174] on div "Mācību tēma: Latviešu valodas i - 11. klases 1. ieskaites mācību materiāls (a,b…" at bounding box center [273, 128] width 547 height 257
copy div "Kāds ir diskusijas vadītāja uzdevums? Ignorēt dalībniekus, kuri izsaka pretējus…"
click at [109, 133] on label "Nodrošināt, ka diskusija nepārvēršas par monologu vai dialogu starp diviem cilv…" at bounding box center [273, 126] width 385 height 20
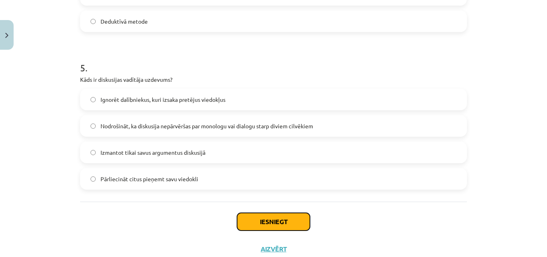
click at [264, 214] on button "Iesniegt" at bounding box center [273, 222] width 73 height 18
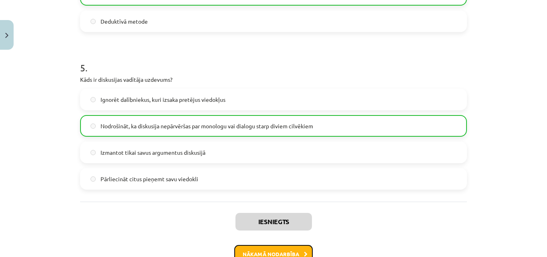
click at [245, 248] on button "Nākamā nodarbība" at bounding box center [273, 254] width 79 height 18
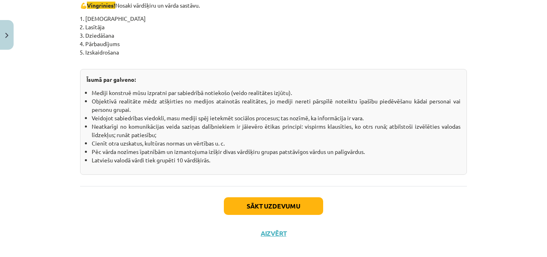
scroll to position [1455, 0]
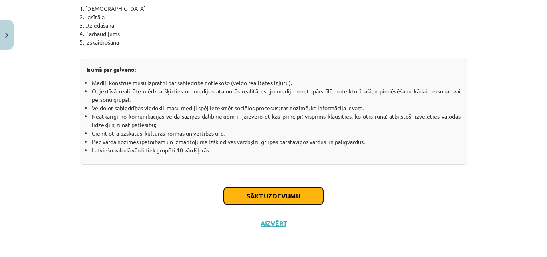
click at [250, 195] on button "Sākt uzdevumu" at bounding box center [273, 196] width 99 height 18
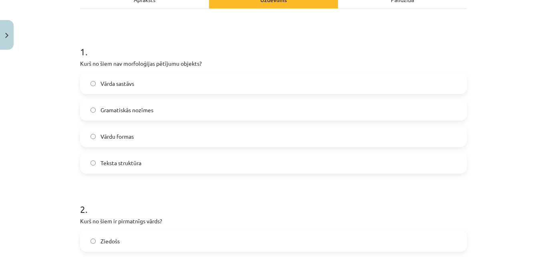
scroll to position [140, 0]
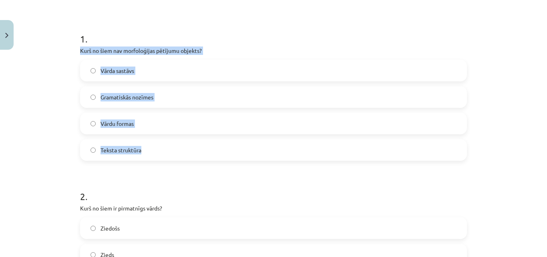
drag, startPoint x: 75, startPoint y: 49, endPoint x: 169, endPoint y: 145, distance: 134.0
copy div "Kurš no šiem nav morfoloģijas pētījumu objekts? Vārda sastāvs Gramatiskās nozīm…"
click at [143, 151] on label "Teksta struktūra" at bounding box center [273, 150] width 385 height 20
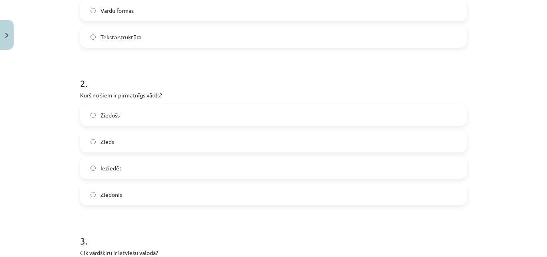
scroll to position [260, 0]
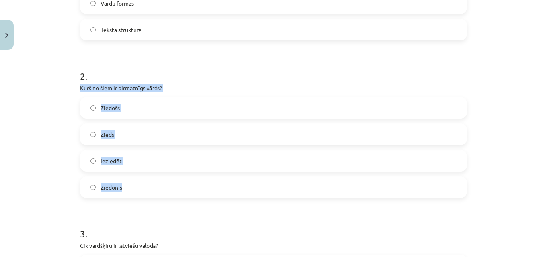
drag, startPoint x: 69, startPoint y: 89, endPoint x: 163, endPoint y: 177, distance: 129.2
click at [163, 177] on div "Mācību tēma: Latviešu valodas i - 11. klases 1. ieskaites mācību materiāls (a,b…" at bounding box center [273, 128] width 547 height 257
click at [143, 134] on label "Zieds" at bounding box center [273, 134] width 385 height 20
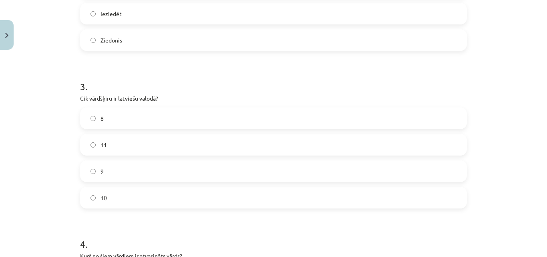
scroll to position [421, 0]
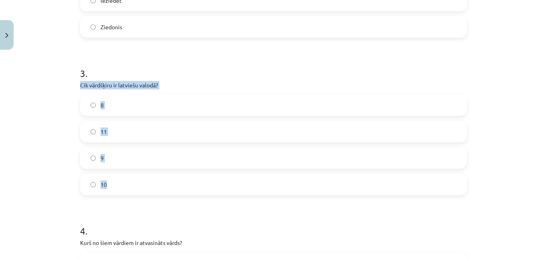
drag, startPoint x: 74, startPoint y: 87, endPoint x: 185, endPoint y: 175, distance: 141.6
click at [185, 175] on div "17 XP Saņemsi Grūts 364 pilda Apraksts Uzdevums Palīdzība 1 . Kurš no šiem nav …" at bounding box center [273, 108] width 397 height 950
drag, startPoint x: 127, startPoint y: 131, endPoint x: 125, endPoint y: 126, distance: 5.4
click at [127, 130] on label "11" at bounding box center [273, 131] width 385 height 20
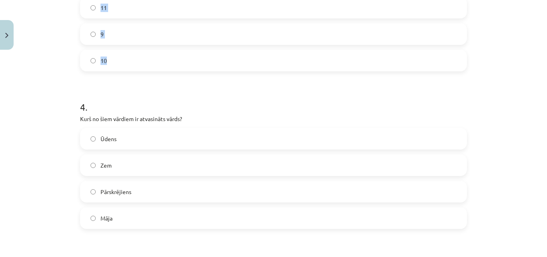
scroll to position [581, 0]
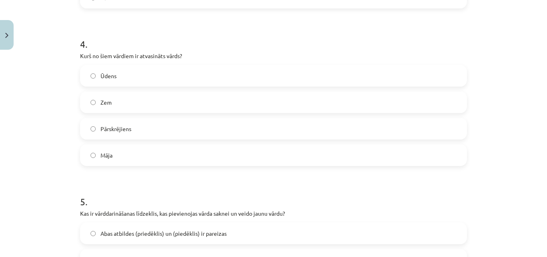
scroll to position [621, 0]
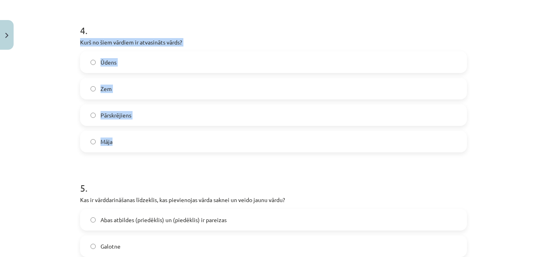
drag, startPoint x: 73, startPoint y: 42, endPoint x: 157, endPoint y: 135, distance: 125.9
click at [143, 119] on label "Pārskrējiens" at bounding box center [273, 115] width 385 height 20
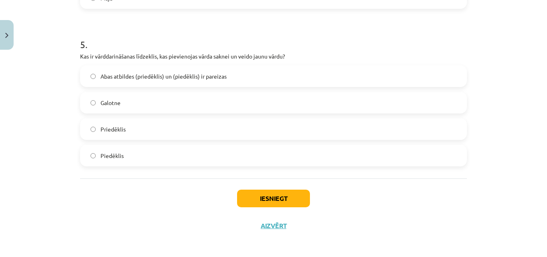
scroll to position [767, 0]
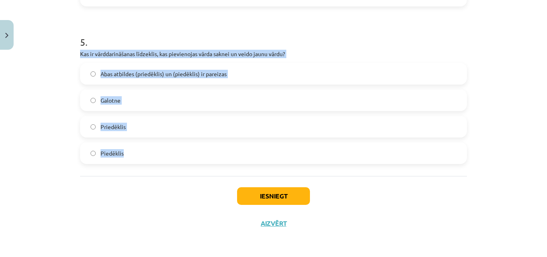
drag, startPoint x: 68, startPoint y: 50, endPoint x: 168, endPoint y: 149, distance: 140.5
click at [170, 150] on div "Mācību tēma: Latviešu valodas i - 11. klases 1. ieskaites mācību materiāls (a,b…" at bounding box center [273, 128] width 547 height 257
click at [246, 68] on label "Abas atbildes (priedēklis) un (piedēklis) ir pareizas" at bounding box center [273, 74] width 385 height 20
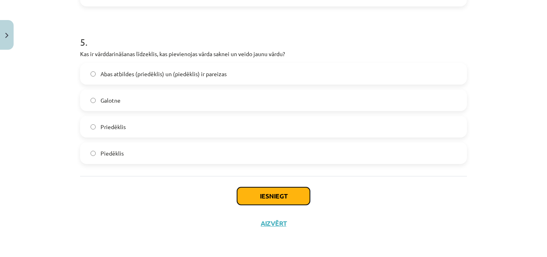
click at [265, 199] on button "Iesniegt" at bounding box center [273, 196] width 73 height 18
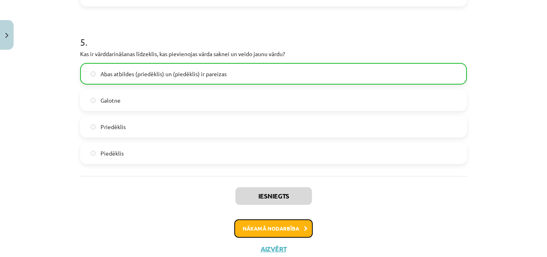
click at [236, 226] on button "Nākamā nodarbība" at bounding box center [273, 228] width 79 height 18
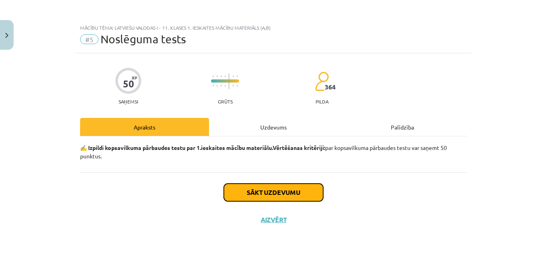
click at [256, 189] on button "Sākt uzdevumu" at bounding box center [273, 192] width 99 height 18
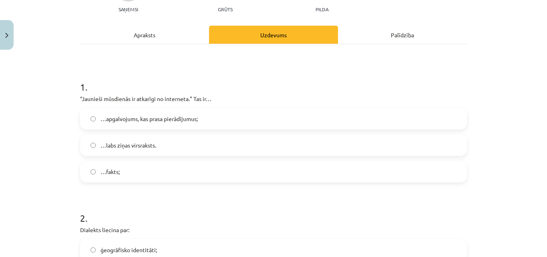
scroll to position [120, 0]
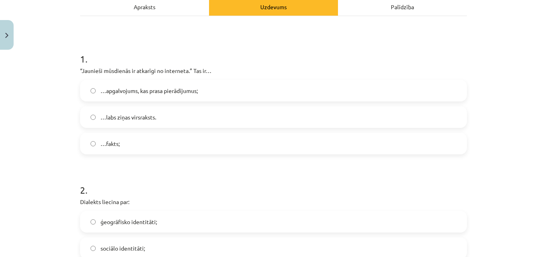
click at [106, 96] on label "…apgalvojums, kas prasa pierādījumus;" at bounding box center [273, 91] width 385 height 20
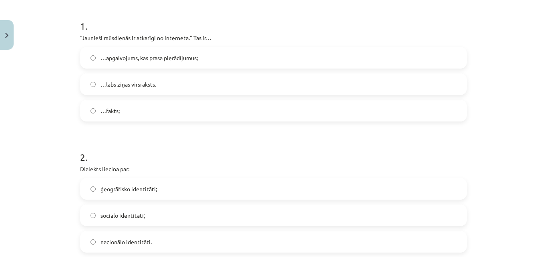
scroll to position [240, 0]
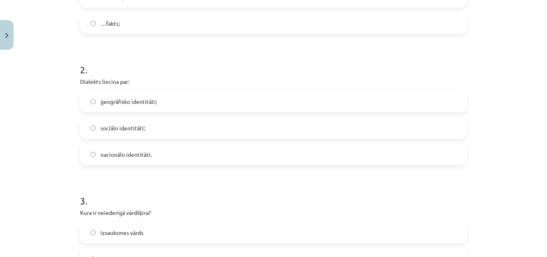
click at [108, 162] on label "nacionālo identitāti." at bounding box center [273, 154] width 385 height 20
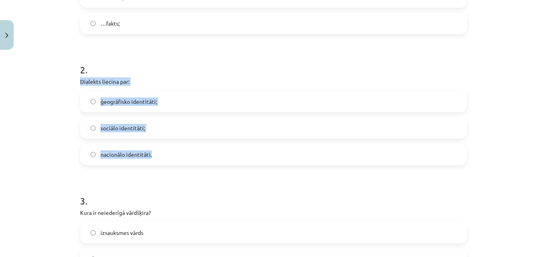
drag, startPoint x: 79, startPoint y: 82, endPoint x: 160, endPoint y: 153, distance: 107.6
click at [160, 153] on div "Mācību tēma: Latviešu valodas i - 11. klases 1. ieskaites mācību materiāls (a,b…" at bounding box center [273, 128] width 547 height 257
click at [179, 99] on label "ģeogrāfisko identitāti;" at bounding box center [273, 101] width 385 height 20
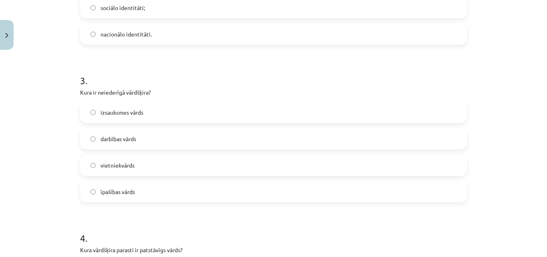
scroll to position [401, 0]
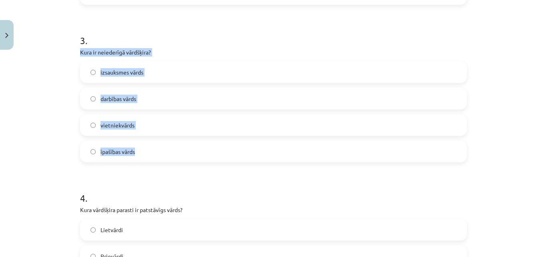
drag, startPoint x: 71, startPoint y: 51, endPoint x: 190, endPoint y: 143, distance: 150.5
click at [190, 143] on div "Mācību tēma: Latviešu valodas i - 11. klases 1. ieskaites mācību materiāls (a,b…" at bounding box center [273, 128] width 547 height 257
click at [160, 79] on label "izsauksmes vārds" at bounding box center [273, 72] width 385 height 20
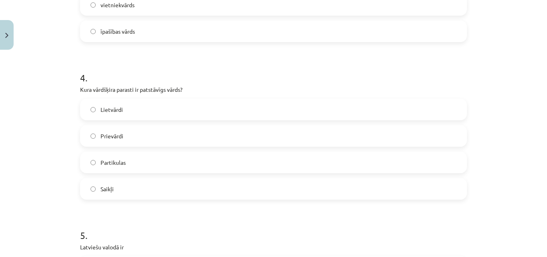
scroll to position [561, 0]
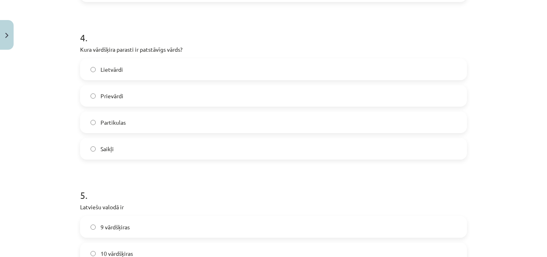
click at [121, 70] on label "Lietvārdi" at bounding box center [273, 69] width 385 height 20
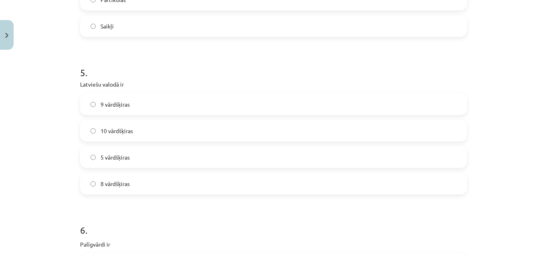
scroll to position [721, 0]
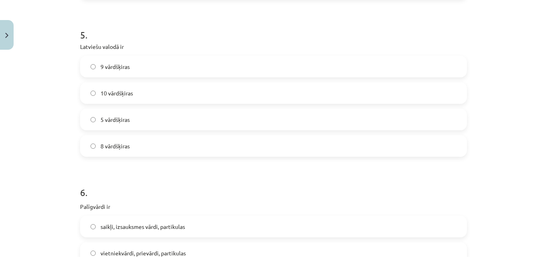
click at [130, 65] on label "9 vārdšķiras" at bounding box center [273, 66] width 385 height 20
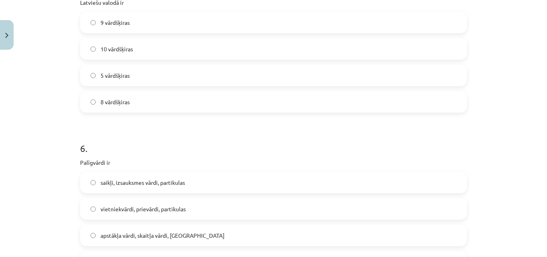
scroll to position [881, 0]
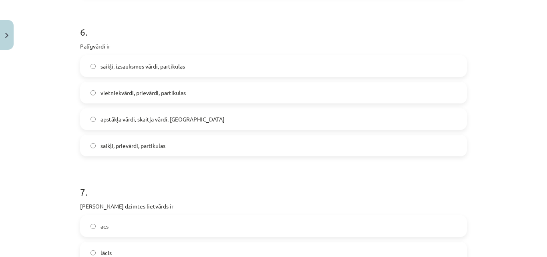
click at [115, 145] on span "saikļi, prievārdi, partikulas" at bounding box center [133, 145] width 65 height 8
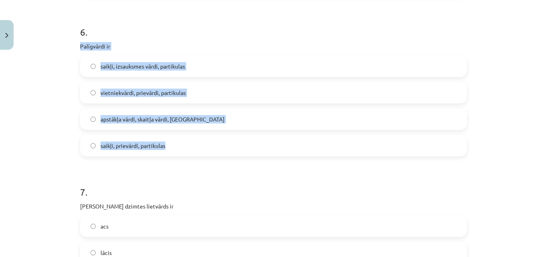
drag, startPoint x: 67, startPoint y: 46, endPoint x: 196, endPoint y: 133, distance: 155.8
click at [196, 133] on div "Mācību tēma: Latviešu valodas i - 11. klases 1. ieskaites mācību materiāls (a,b…" at bounding box center [273, 128] width 547 height 257
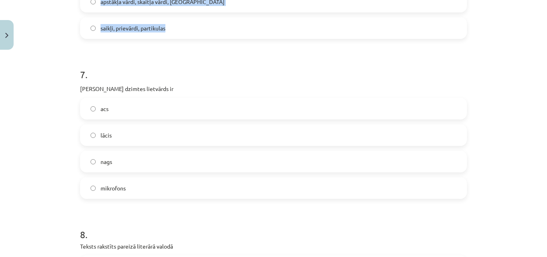
scroll to position [1001, 0]
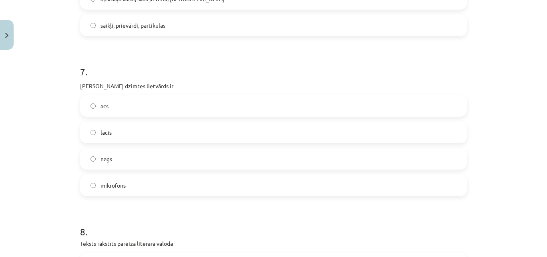
click at [66, 97] on div "Mācību tēma: Latviešu valodas i - 11. klases 1. ieskaites mācību materiāls (a,b…" at bounding box center [273, 128] width 547 height 257
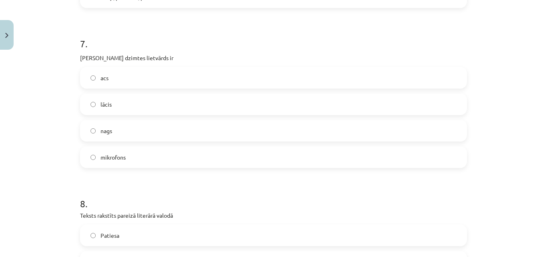
scroll to position [1041, 0]
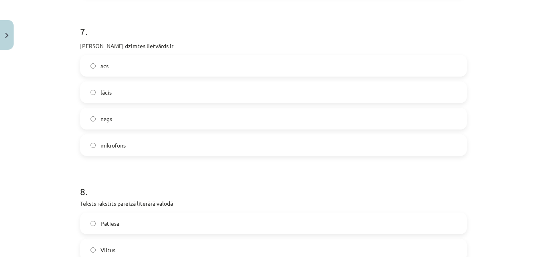
click at [127, 68] on label "acs" at bounding box center [273, 66] width 385 height 20
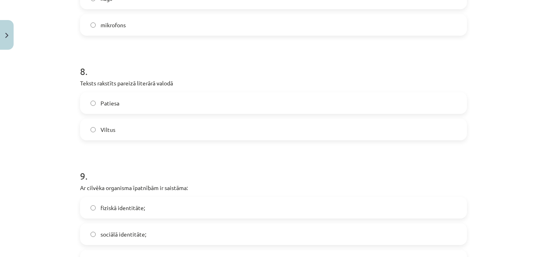
scroll to position [1202, 0]
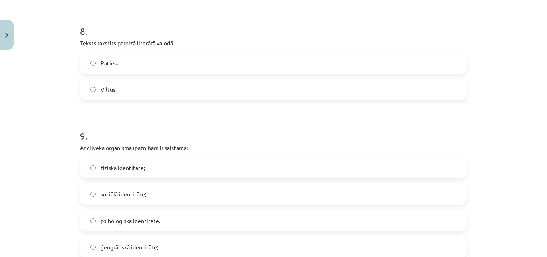
click at [131, 66] on label "Patiesa" at bounding box center [273, 63] width 385 height 20
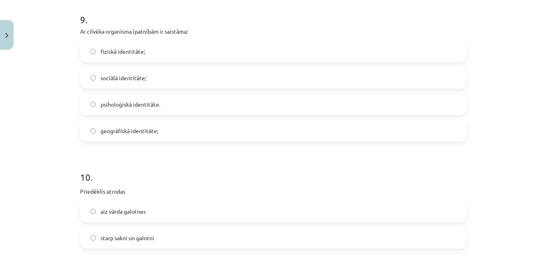
scroll to position [1322, 0]
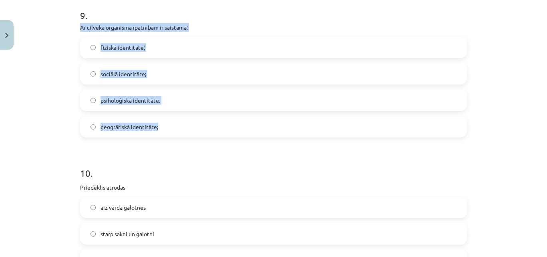
drag, startPoint x: 71, startPoint y: 24, endPoint x: 253, endPoint y: 125, distance: 208.7
click at [253, 125] on div "Mācību tēma: Latviešu valodas i - 11. klases 1. ieskaites mācību materiāls (a,b…" at bounding box center [273, 128] width 547 height 257
click at [156, 45] on label "fiziskā identitāte;" at bounding box center [273, 47] width 385 height 20
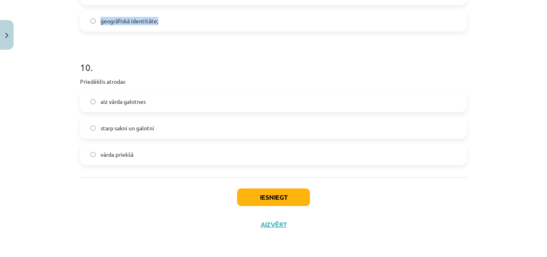
scroll to position [1429, 0]
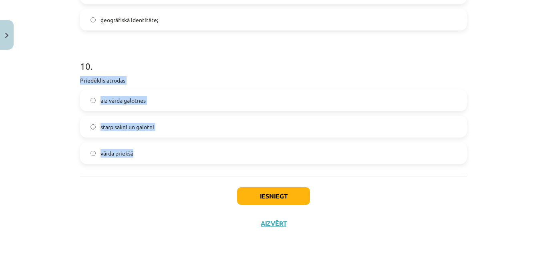
drag, startPoint x: 70, startPoint y: 78, endPoint x: 157, endPoint y: 150, distance: 112.6
click at [157, 150] on div "Mācību tēma: Latviešu valodas i - 11. klases 1. ieskaites mācību materiāls (a,b…" at bounding box center [273, 128] width 547 height 257
click at [150, 151] on label "vārda priekšā" at bounding box center [273, 153] width 385 height 20
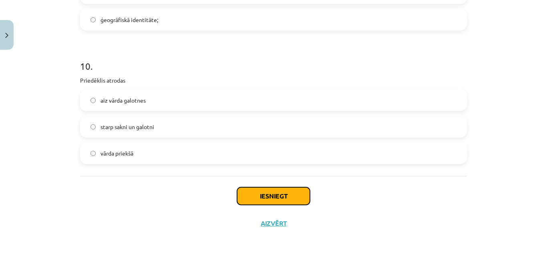
click at [278, 192] on button "Iesniegt" at bounding box center [273, 196] width 73 height 18
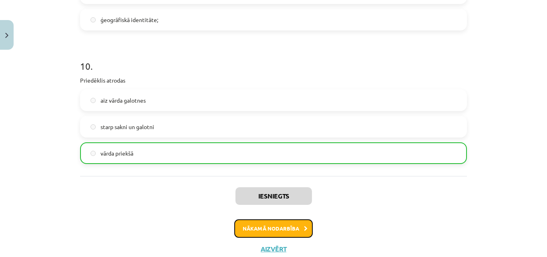
click at [286, 223] on button "Nākamā nodarbība" at bounding box center [273, 228] width 79 height 18
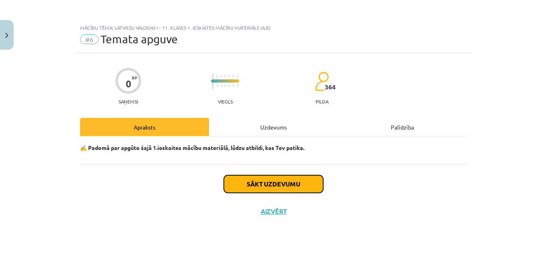
click at [243, 180] on button "Sākt uzdevumu" at bounding box center [273, 184] width 99 height 18
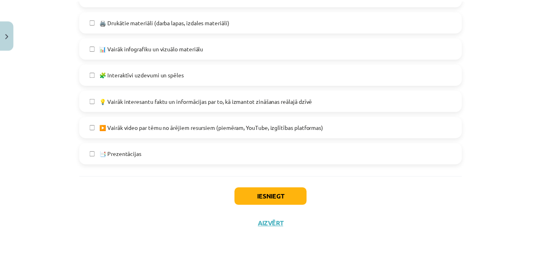
scroll to position [532, 0]
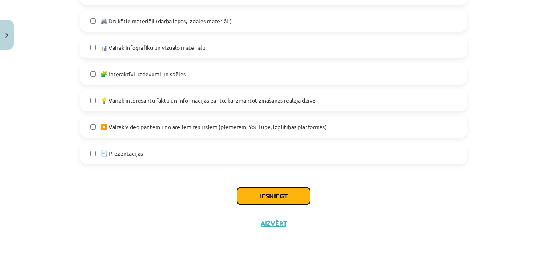
click at [256, 197] on button "Iesniegt" at bounding box center [273, 196] width 73 height 18
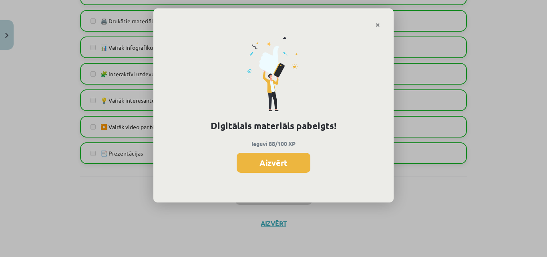
click at [266, 158] on button "Aizvērt" at bounding box center [274, 163] width 74 height 20
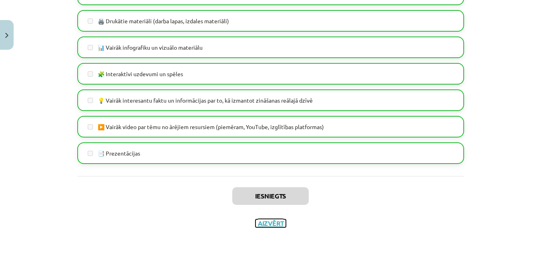
click at [264, 223] on button "Aizvērt" at bounding box center [271, 223] width 30 height 8
